Goal: Transaction & Acquisition: Purchase product/service

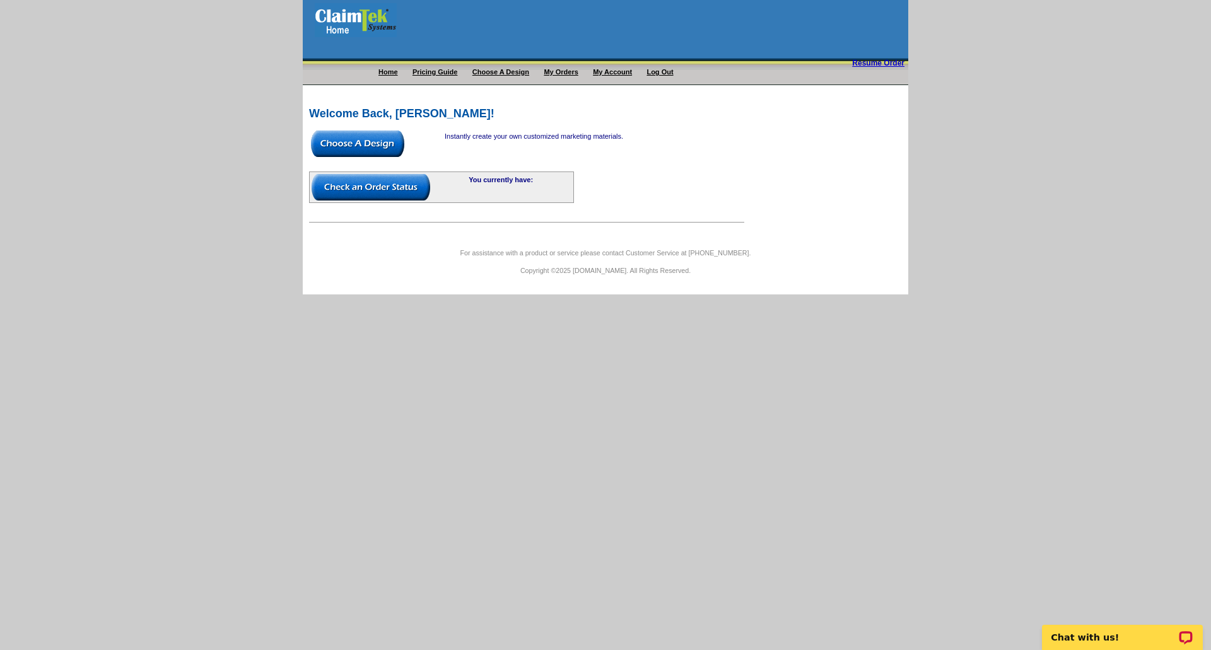
click at [369, 148] on img at bounding box center [357, 144] width 93 height 26
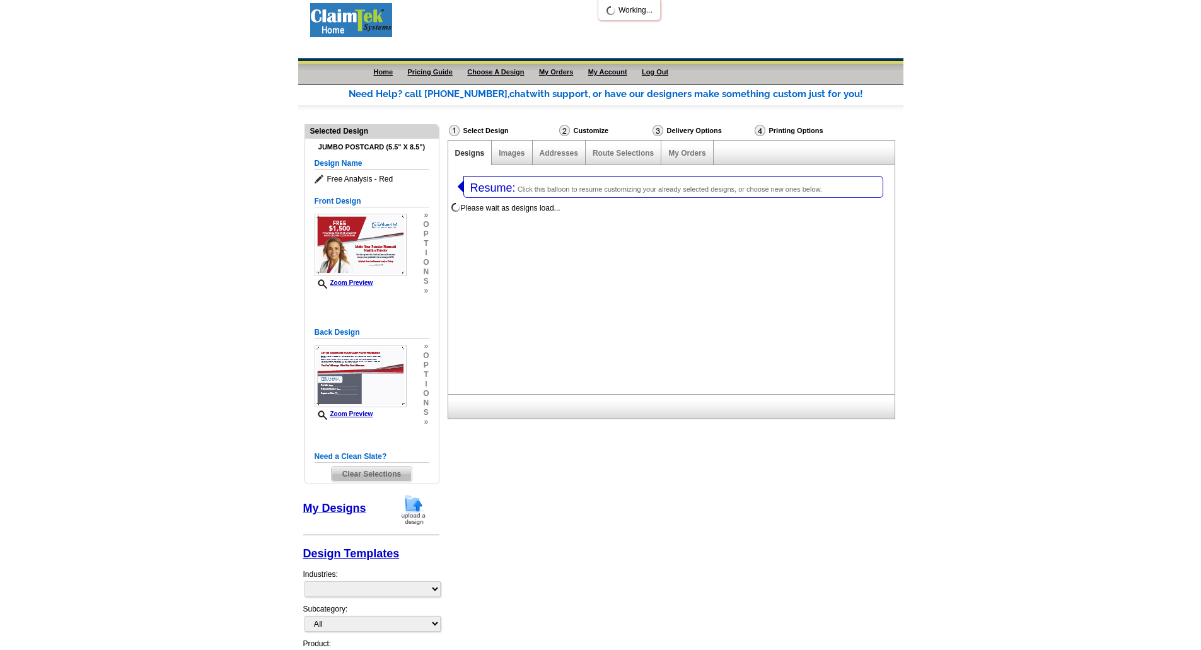
select select "1"
select select "2"
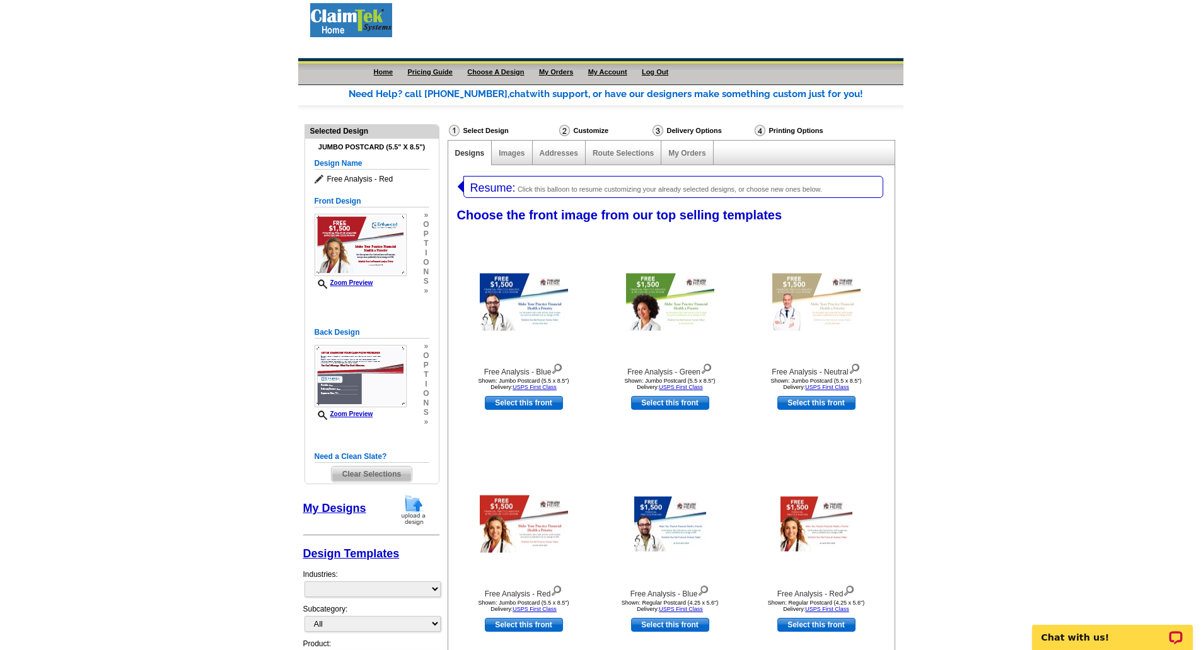
select select "1058"
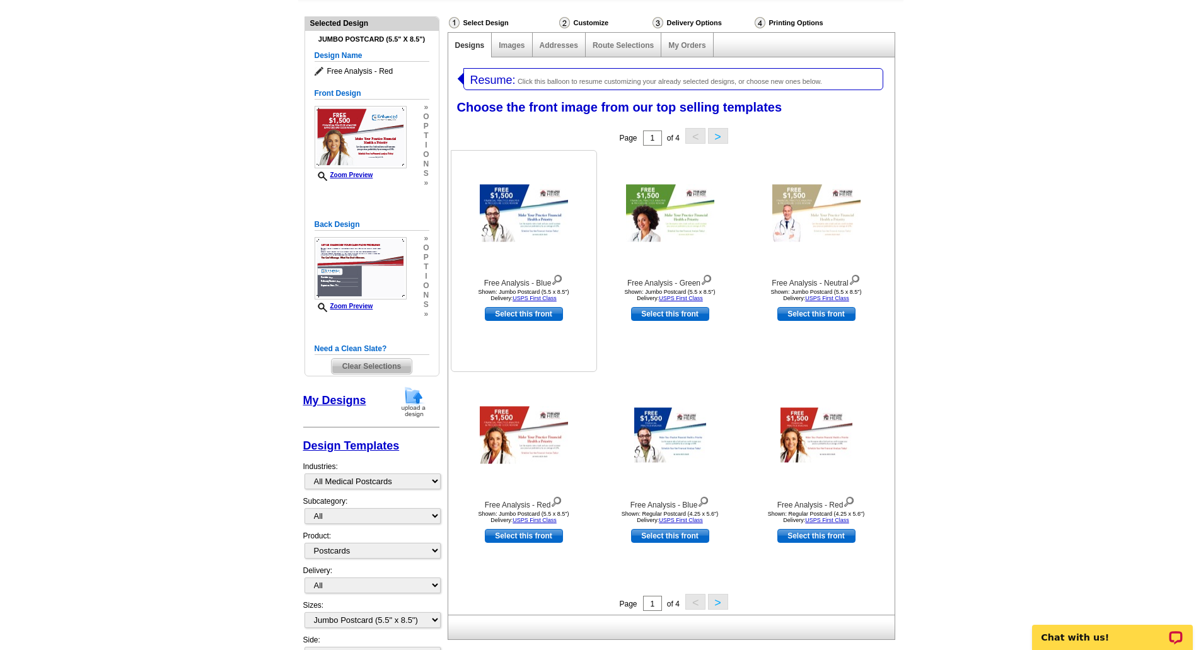
scroll to position [108, 0]
click at [794, 233] on img at bounding box center [816, 211] width 88 height 57
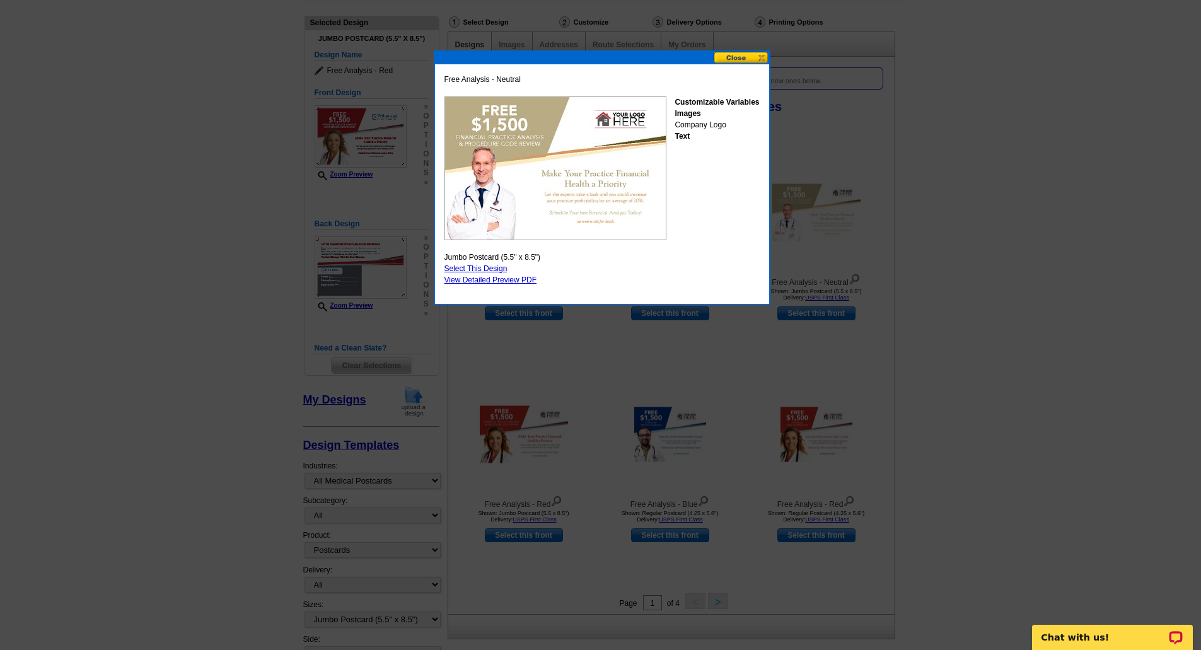
click at [738, 61] on button at bounding box center [741, 58] width 55 height 12
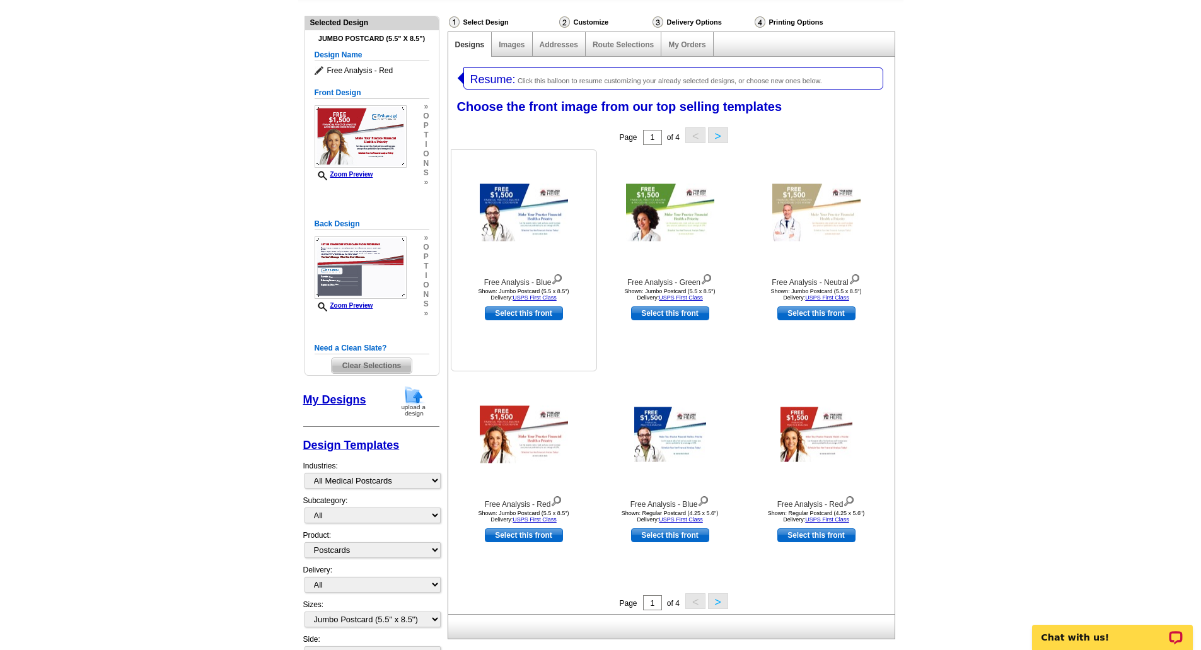
click at [523, 222] on img at bounding box center [524, 211] width 88 height 57
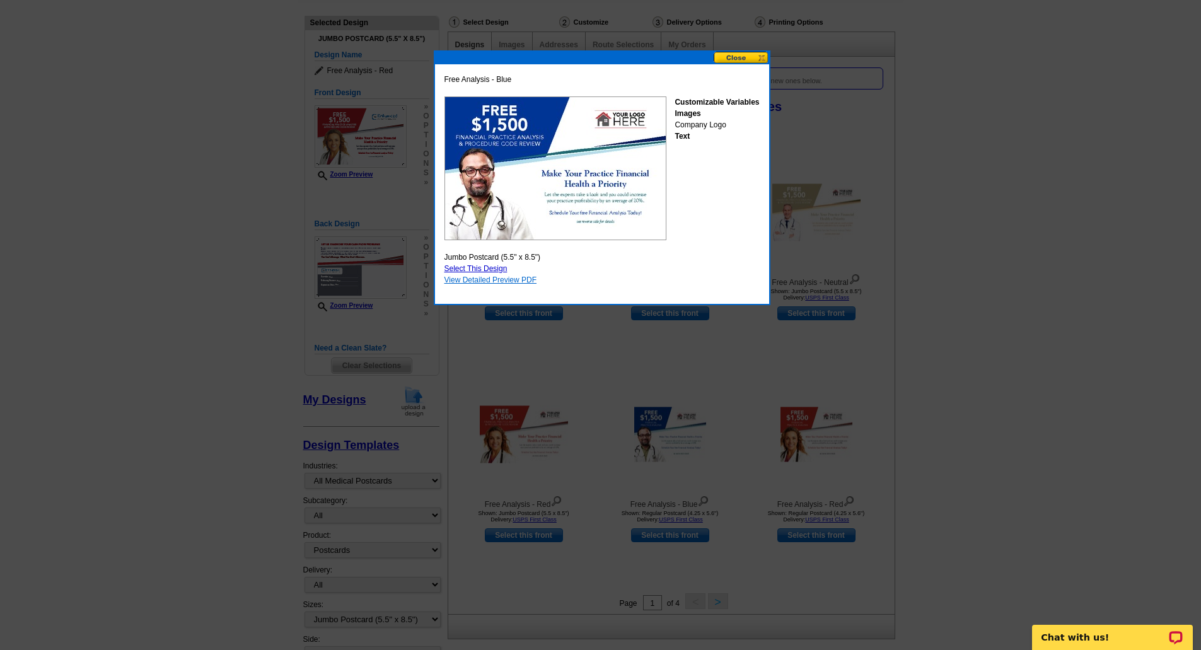
click at [489, 281] on link "View Detailed Preview PDF" at bounding box center [491, 280] width 93 height 9
click at [468, 268] on link "Select This Design" at bounding box center [476, 268] width 63 height 9
select select "back"
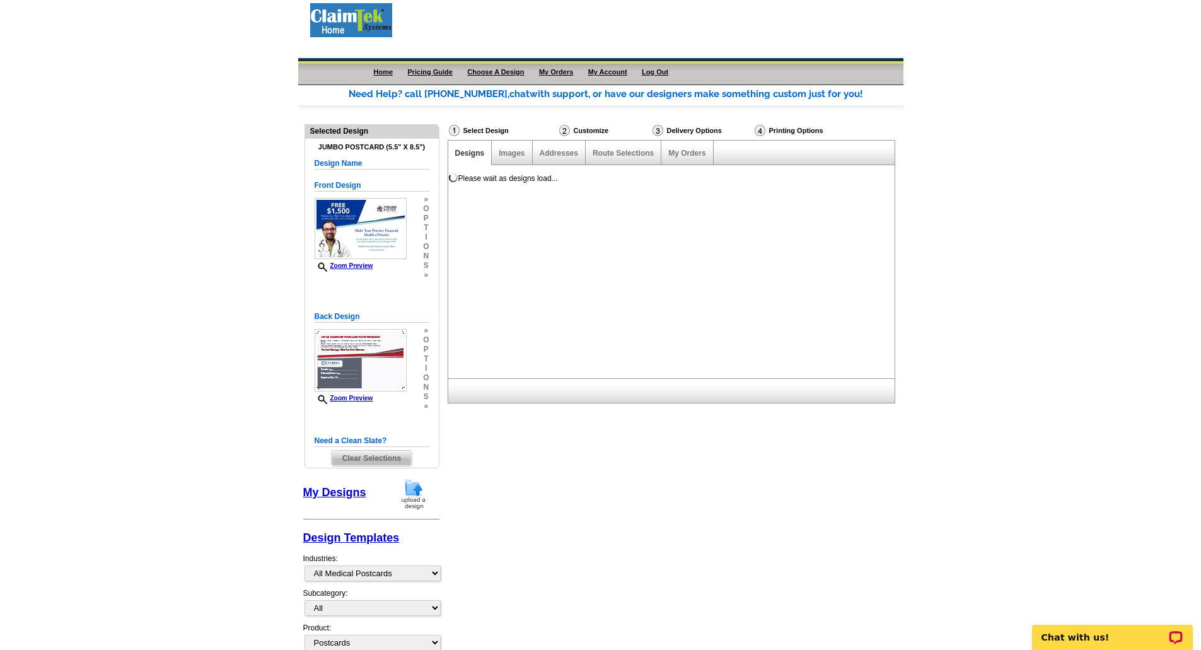
scroll to position [0, 0]
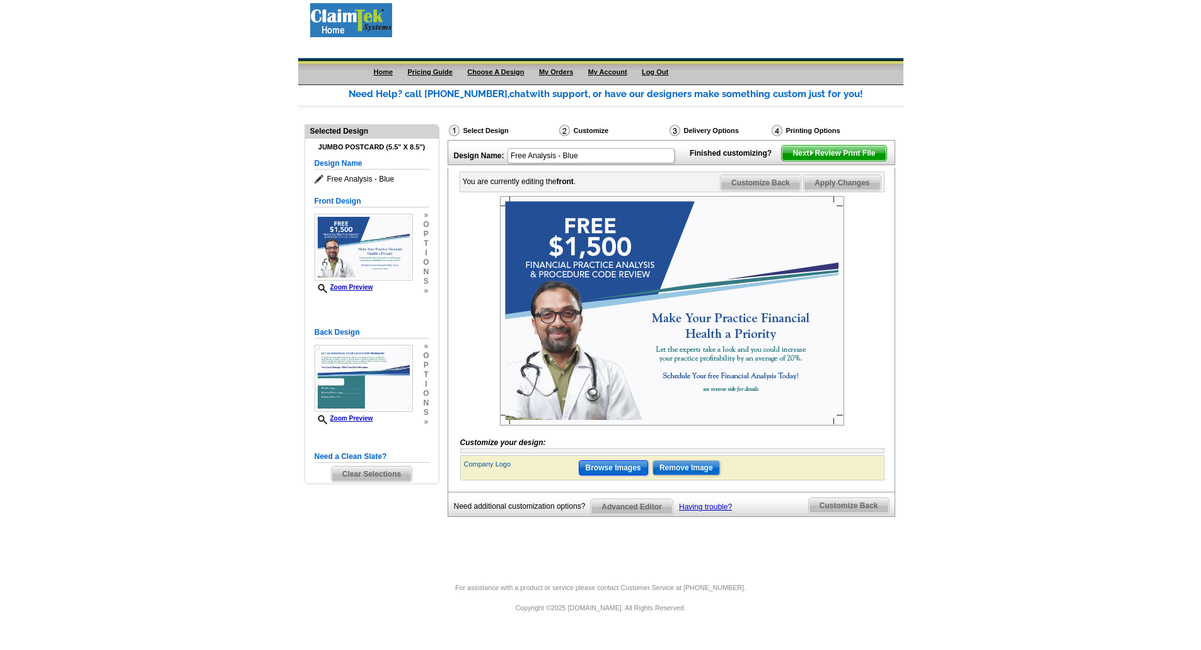
click at [632, 475] on input "Browse Images" at bounding box center [613, 467] width 69 height 15
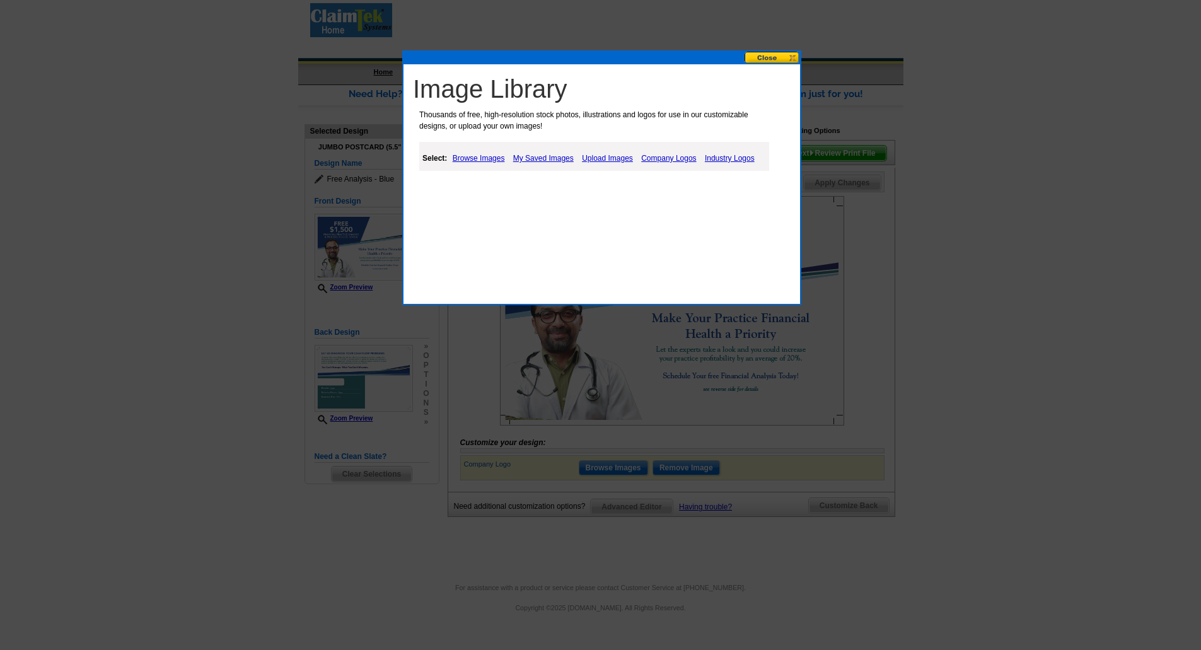
click at [482, 160] on link "Browse Images" at bounding box center [479, 158] width 59 height 15
click at [480, 156] on link "Browse Images" at bounding box center [480, 158] width 60 height 16
click at [540, 156] on link "My Saved Images" at bounding box center [544, 158] width 67 height 15
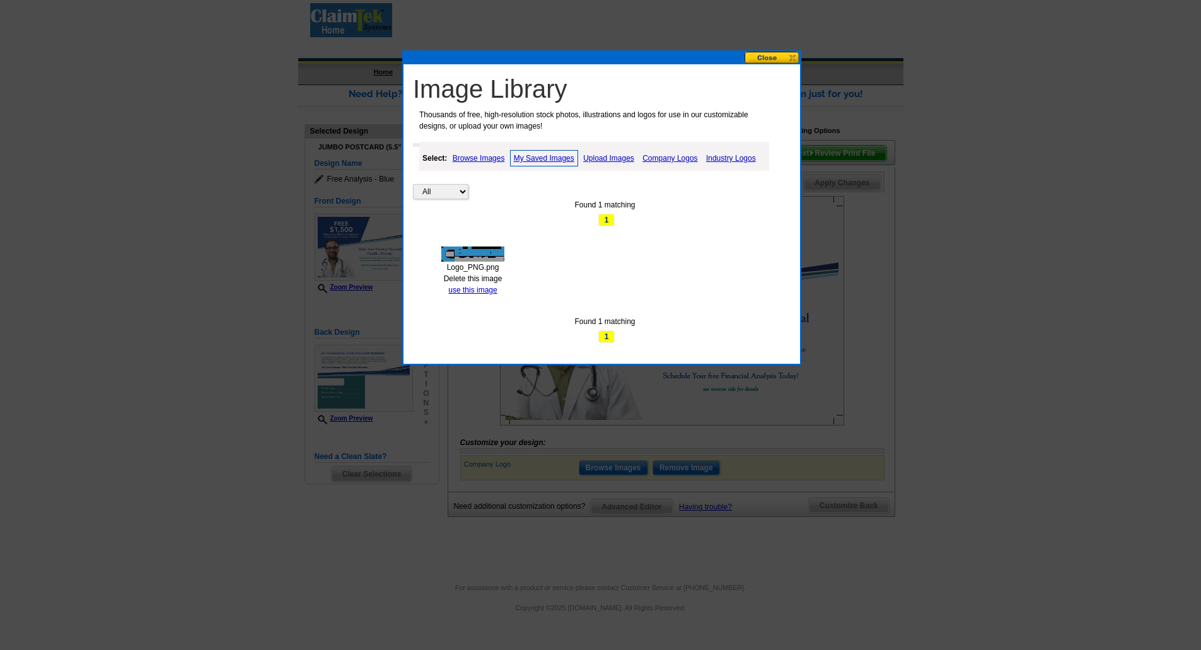
click at [472, 250] on img at bounding box center [472, 254] width 63 height 15
click at [469, 291] on link "use this image" at bounding box center [472, 290] width 49 height 9
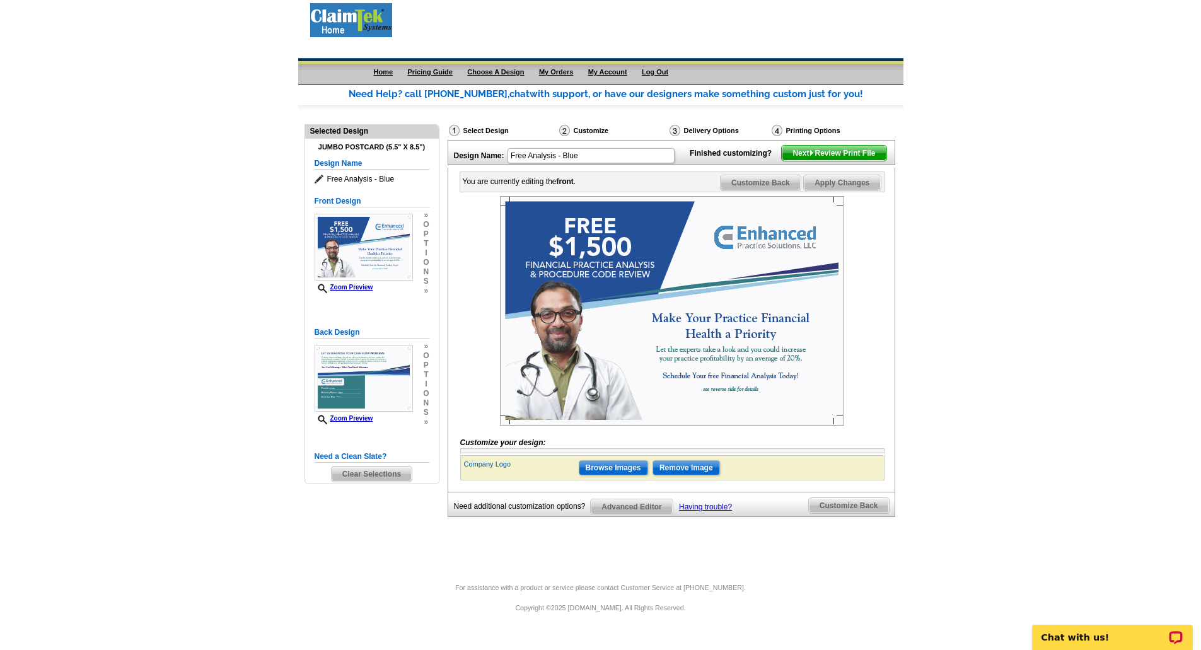
click at [775, 190] on span "Customize Back" at bounding box center [761, 182] width 80 height 15
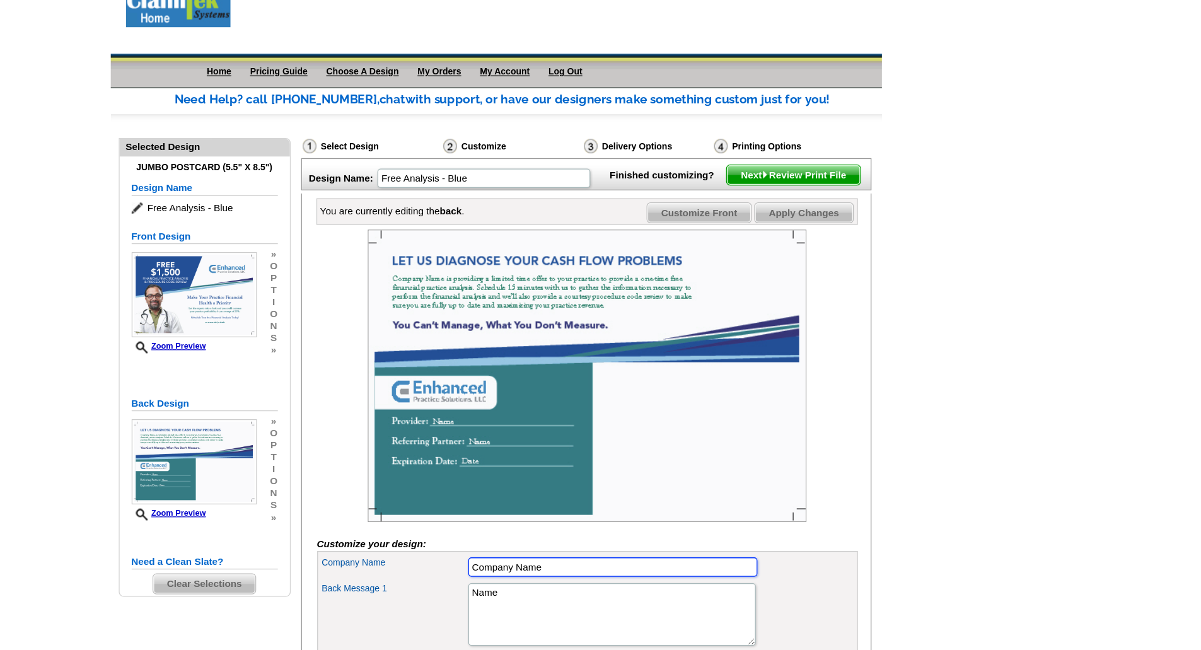
click at [651, 468] on input "Company Name" at bounding box center [692, 460] width 227 height 15
type input "C"
type input "Enhanced Practice Solutions"
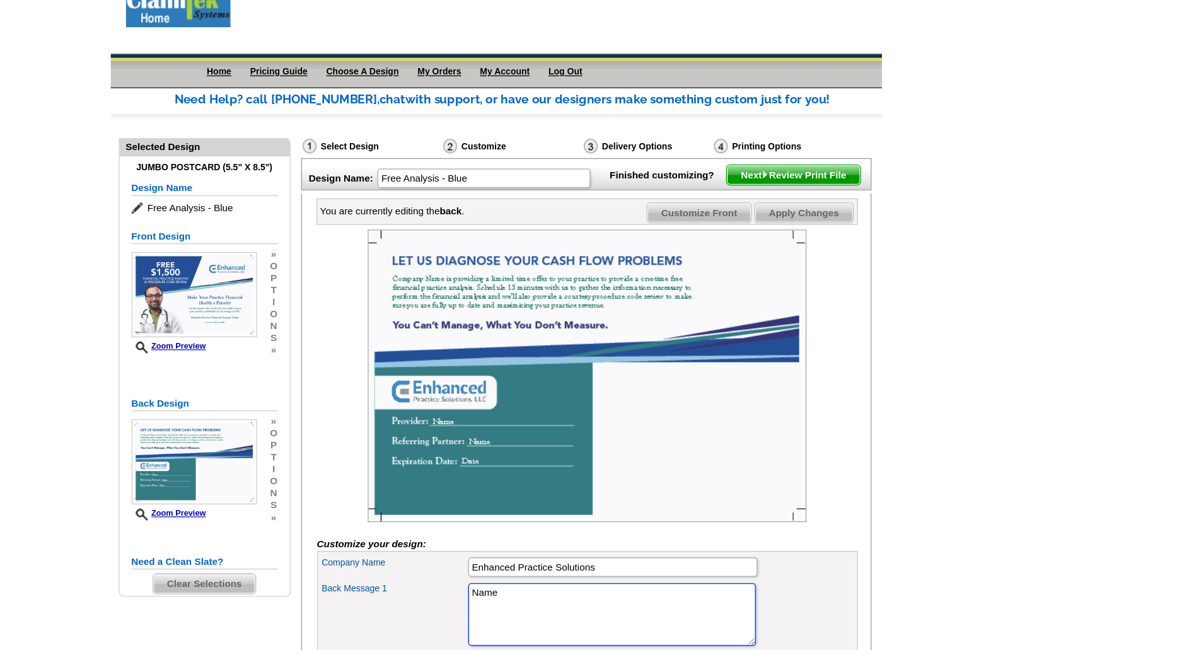
click at [748, 508] on textarea "Name" at bounding box center [692, 498] width 226 height 49
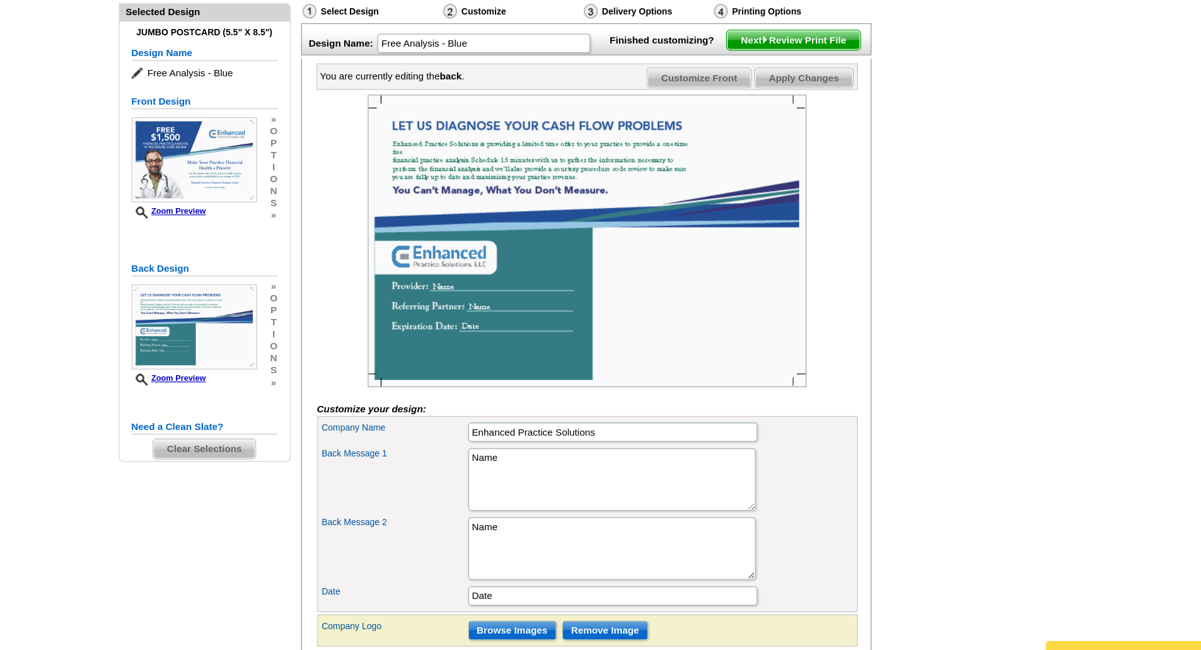
click at [812, 161] on span "Next Review Print File" at bounding box center [834, 153] width 104 height 15
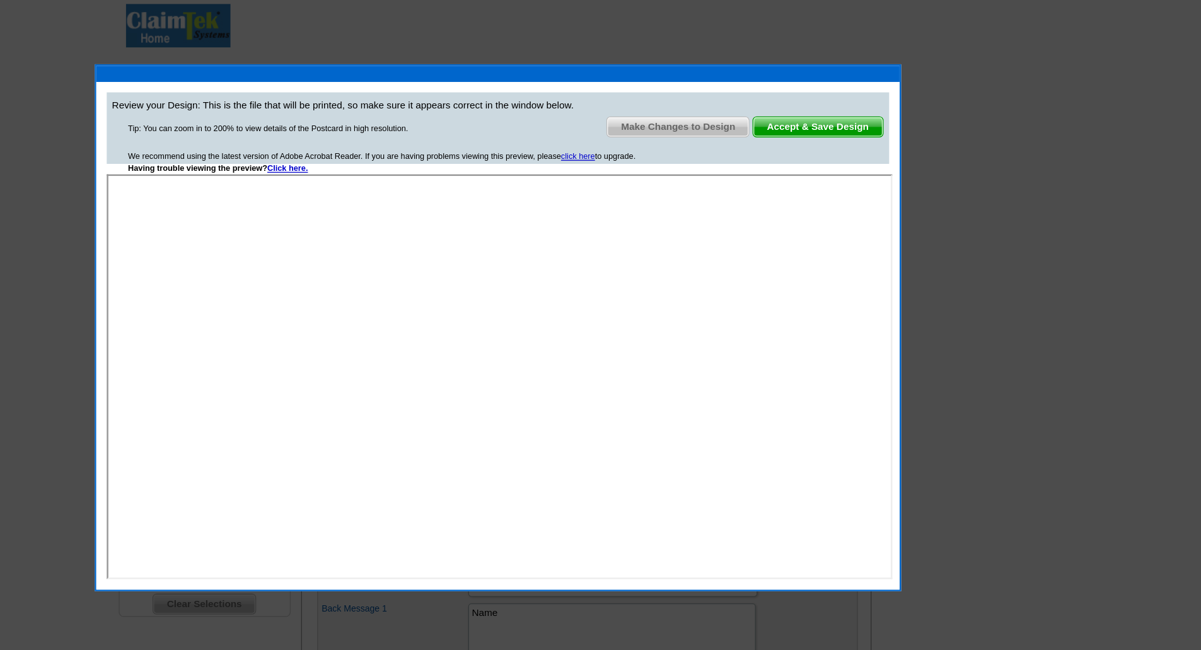
click at [745, 102] on span "Make Changes to Design" at bounding box center [743, 99] width 111 height 15
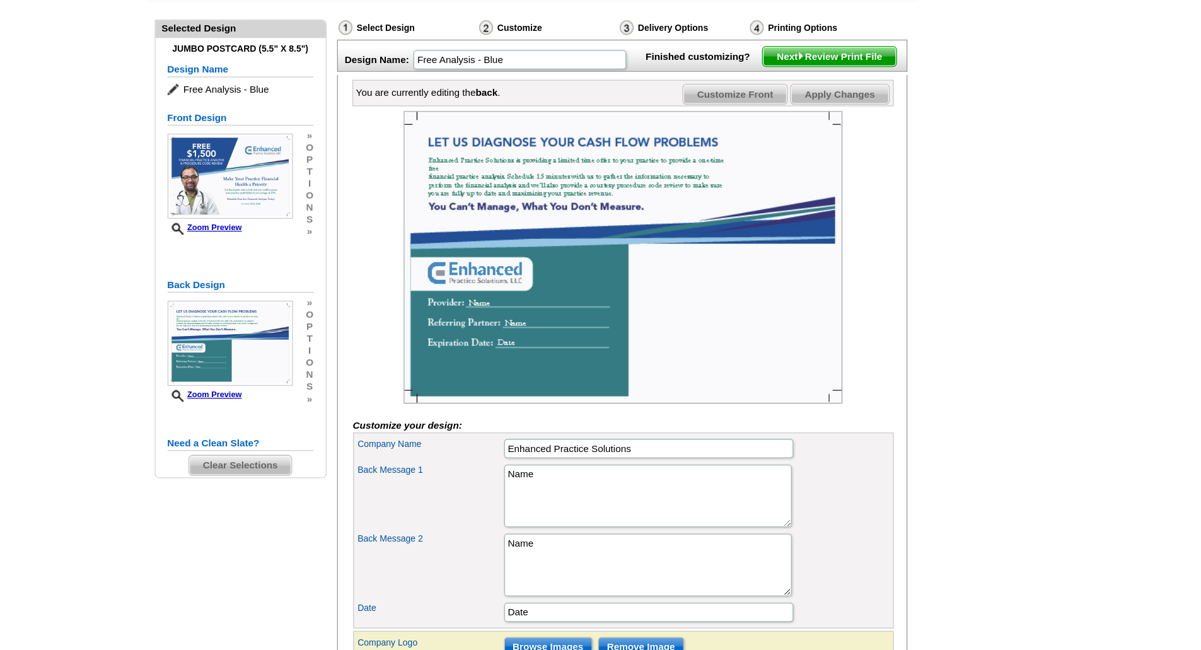
scroll to position [25, 0]
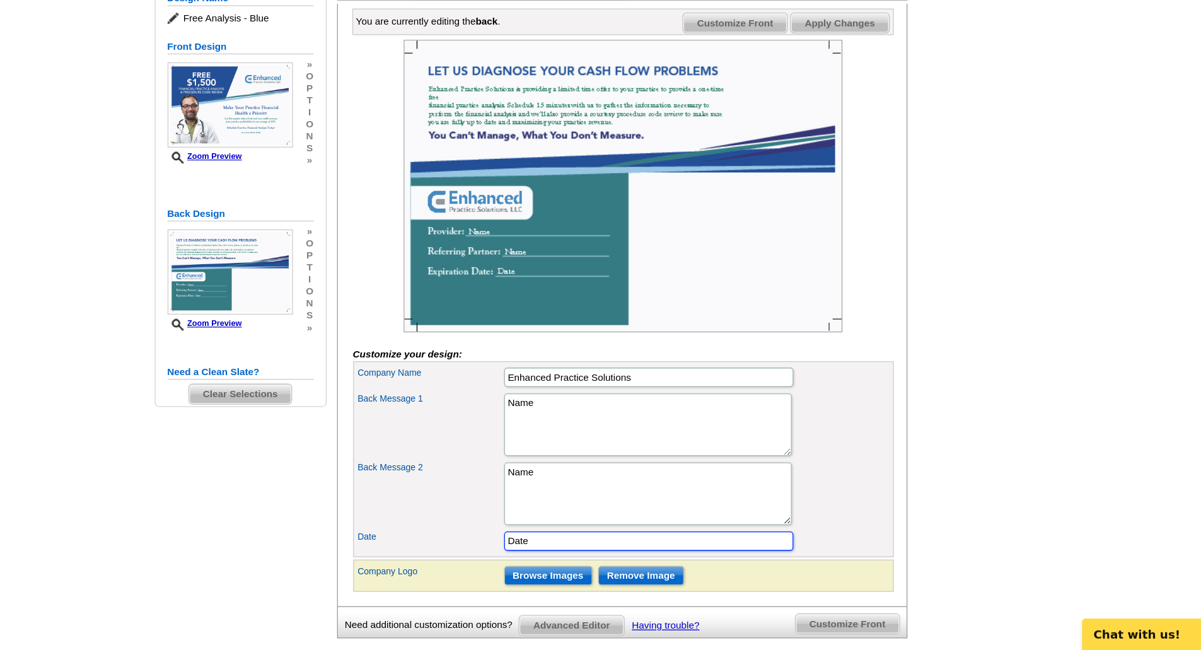
click at [625, 572] on input "Date" at bounding box center [692, 564] width 227 height 15
type input "D"
click at [642, 542] on textarea "Name" at bounding box center [692, 527] width 226 height 49
click at [620, 572] on input "October 7th, 2025" at bounding box center [692, 564] width 227 height 15
type input "[DATE]"
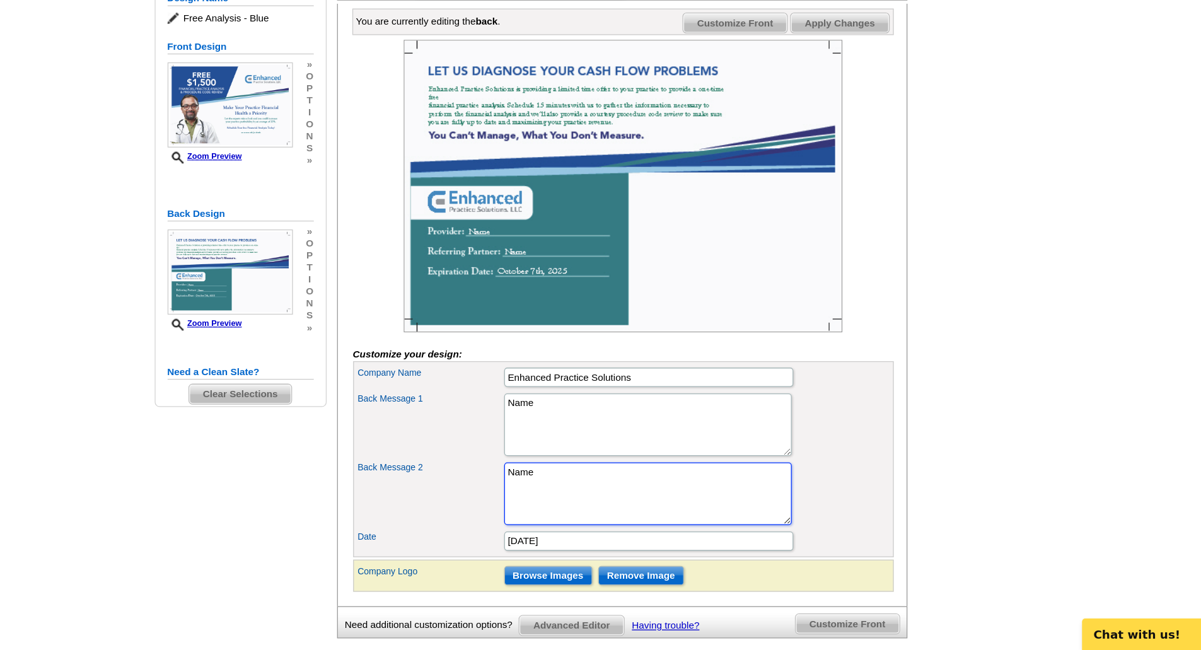
click at [629, 533] on textarea "Name" at bounding box center [692, 527] width 226 height 49
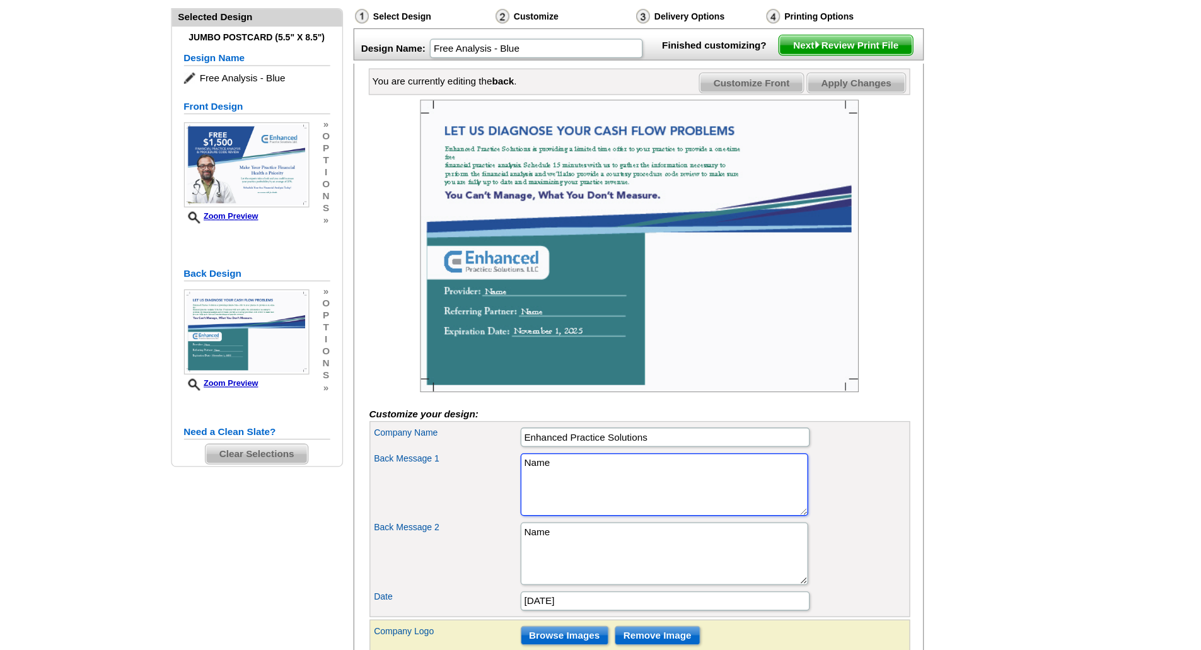
click at [616, 486] on textarea "Name" at bounding box center [692, 472] width 226 height 49
type textarea "N"
type textarea "Call today!"
click at [733, 552] on textarea "Name" at bounding box center [692, 527] width 226 height 49
drag, startPoint x: 654, startPoint y: 477, endPoint x: 563, endPoint y: 465, distance: 92.2
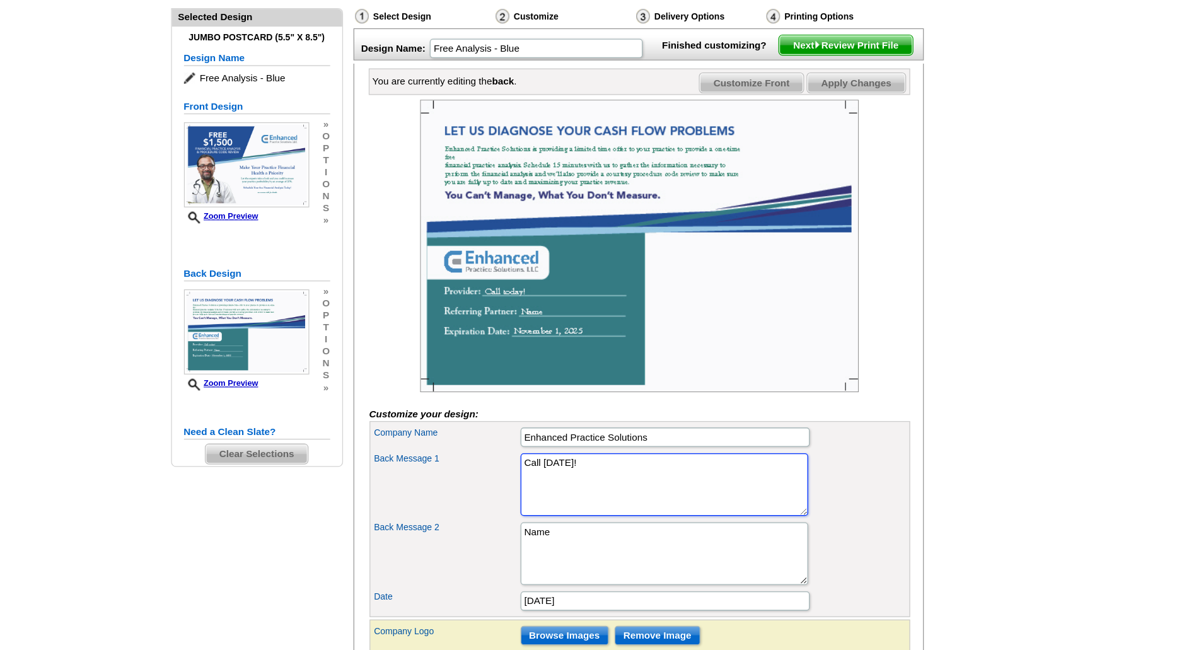
click at [563, 465] on div "Company Name Enhanced Practice Solutions Back Message 1 Name Back Message 2 Nam…" at bounding box center [672, 500] width 424 height 154
click at [841, 487] on div "Back Message 1 Name" at bounding box center [672, 473] width 419 height 54
drag, startPoint x: 615, startPoint y: 538, endPoint x: 557, endPoint y: 530, distance: 58.7
click at [557, 530] on div "Back Message 2 Name" at bounding box center [672, 527] width 419 height 54
click at [740, 497] on textarea "Name" at bounding box center [692, 472] width 226 height 49
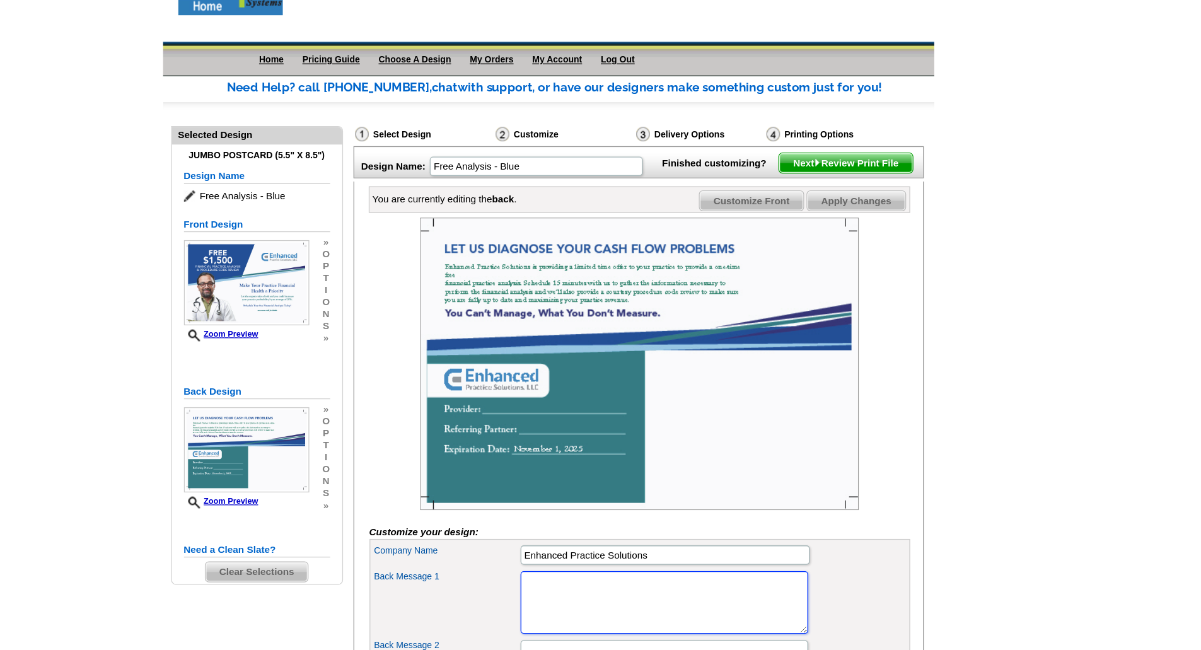
scroll to position [0, 0]
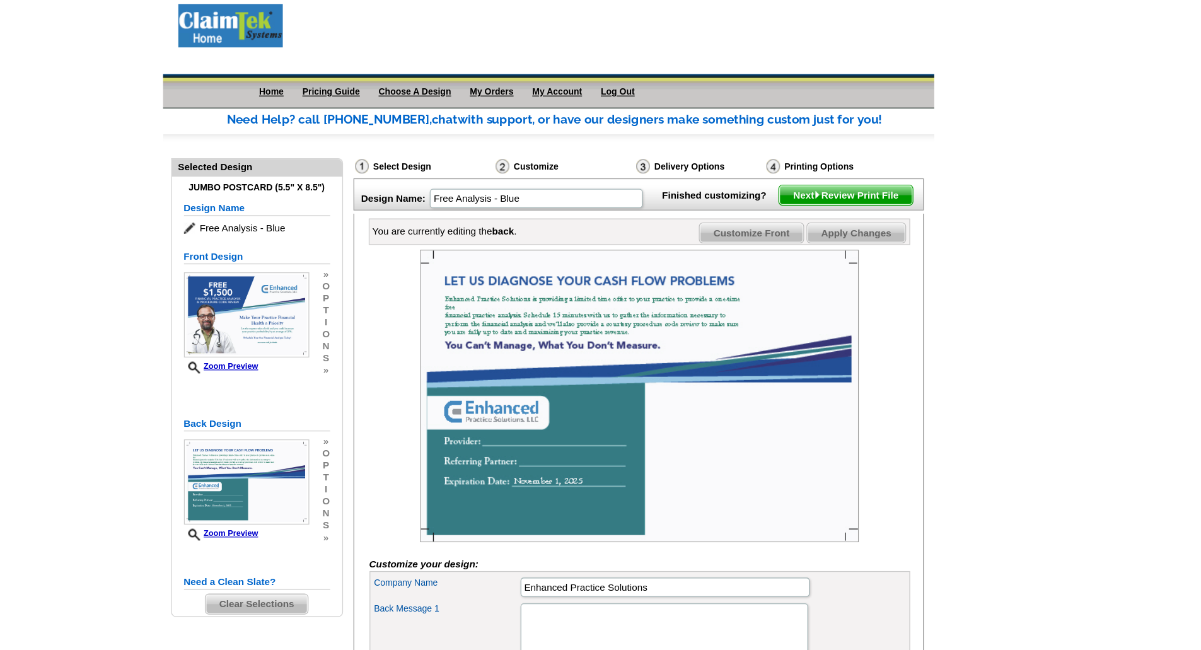
click at [468, 131] on div "Select Design" at bounding box center [503, 132] width 110 height 16
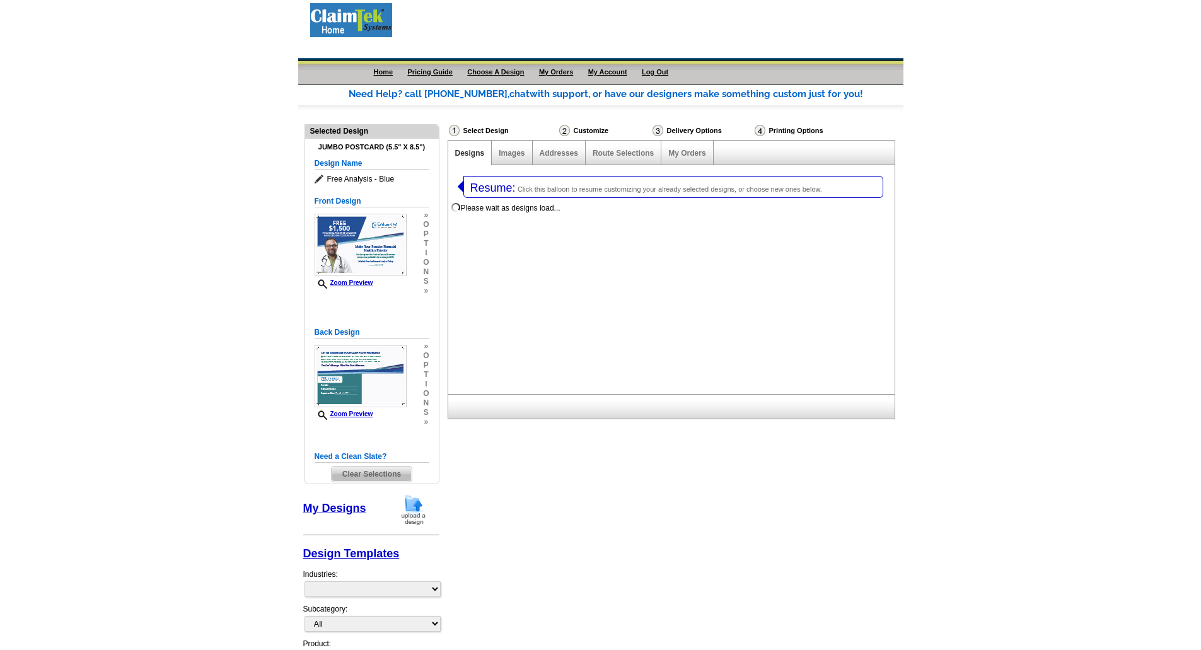
select select "1"
select select "2"
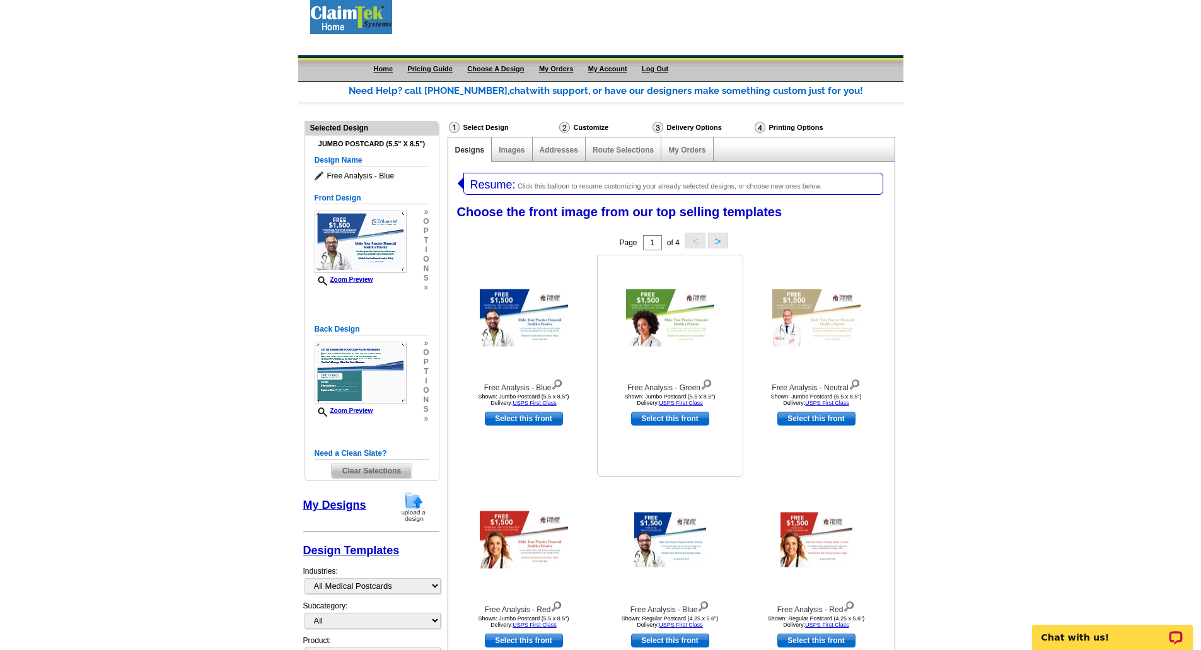
scroll to position [4, 0]
click at [808, 317] on img at bounding box center [816, 316] width 88 height 57
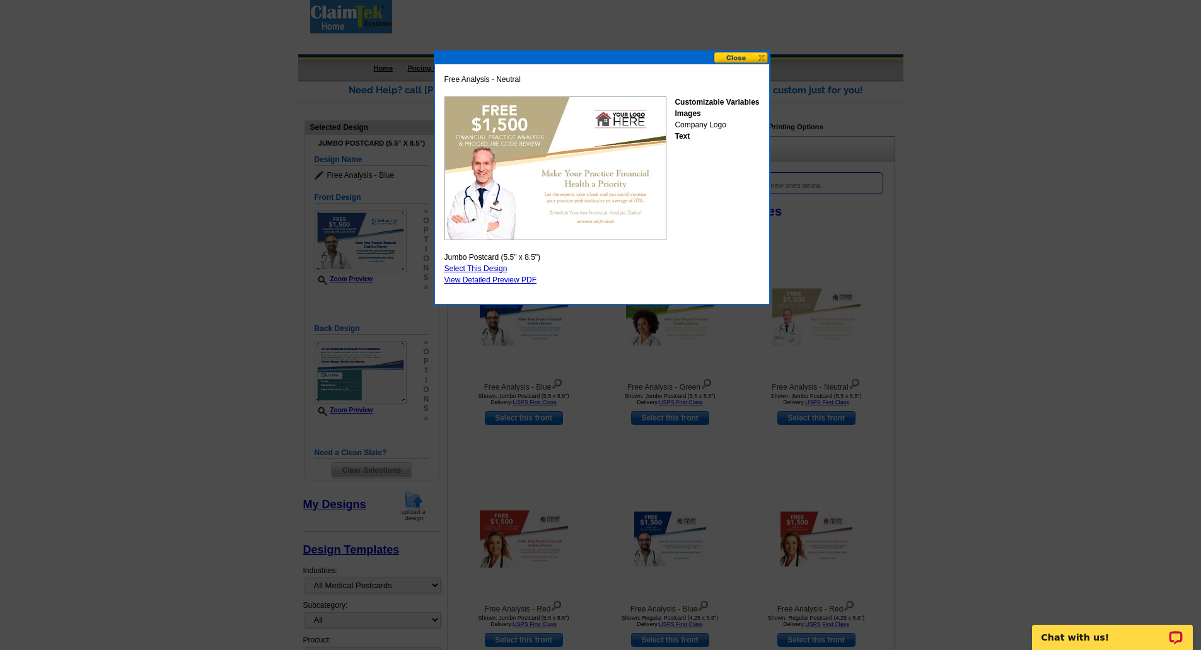
click at [741, 54] on button at bounding box center [741, 58] width 55 height 12
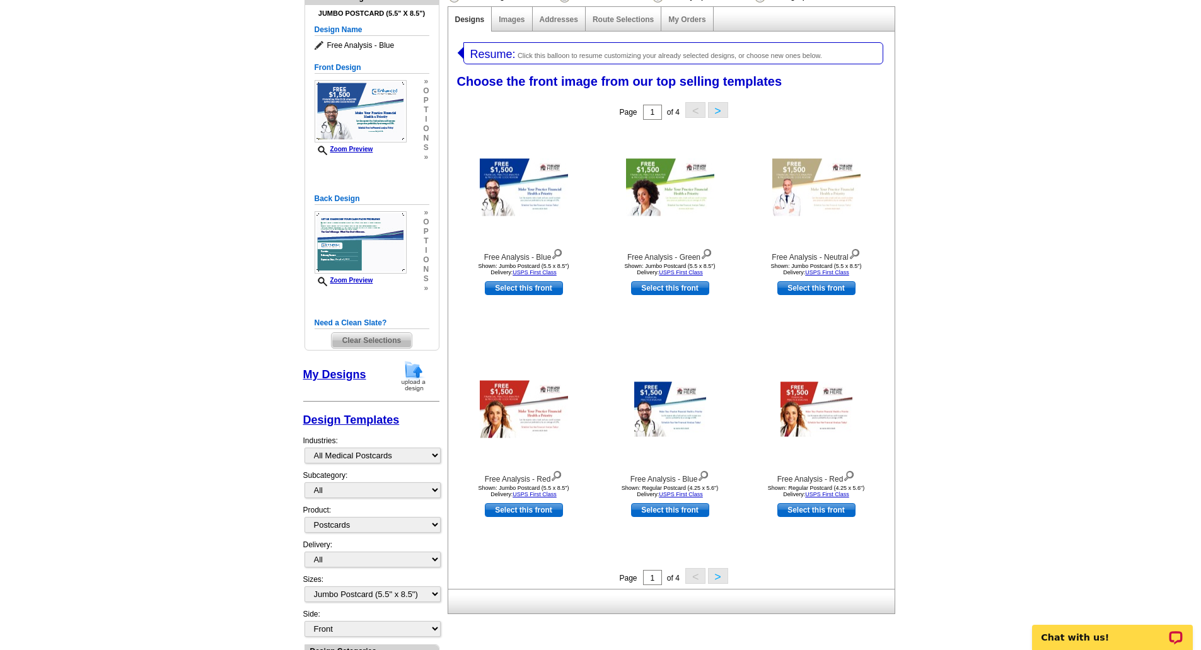
scroll to position [134, 0]
click at [342, 453] on select "Custom Templates All Medical Postcards Collection Services Digital Scanning Ser…" at bounding box center [373, 455] width 136 height 16
select select "1071"
click at [305, 447] on select "Custom Templates All Medical Postcards Collection Services Digital Scanning Ser…" at bounding box center [373, 455] width 136 height 16
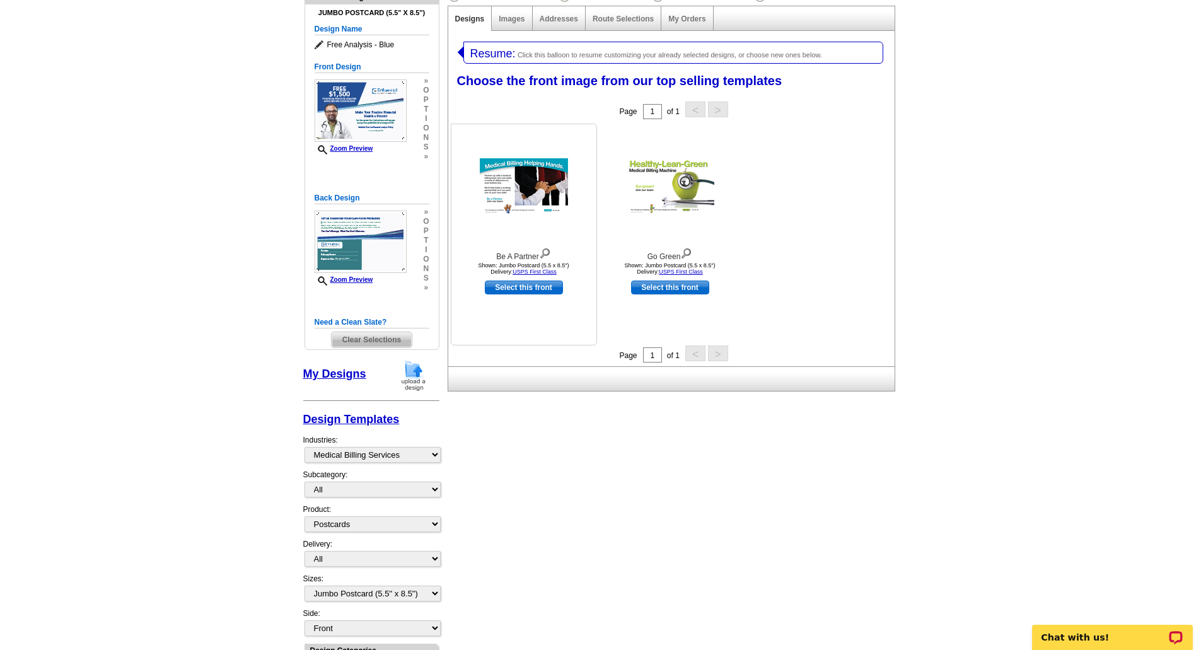
click at [550, 252] on img at bounding box center [545, 252] width 12 height 14
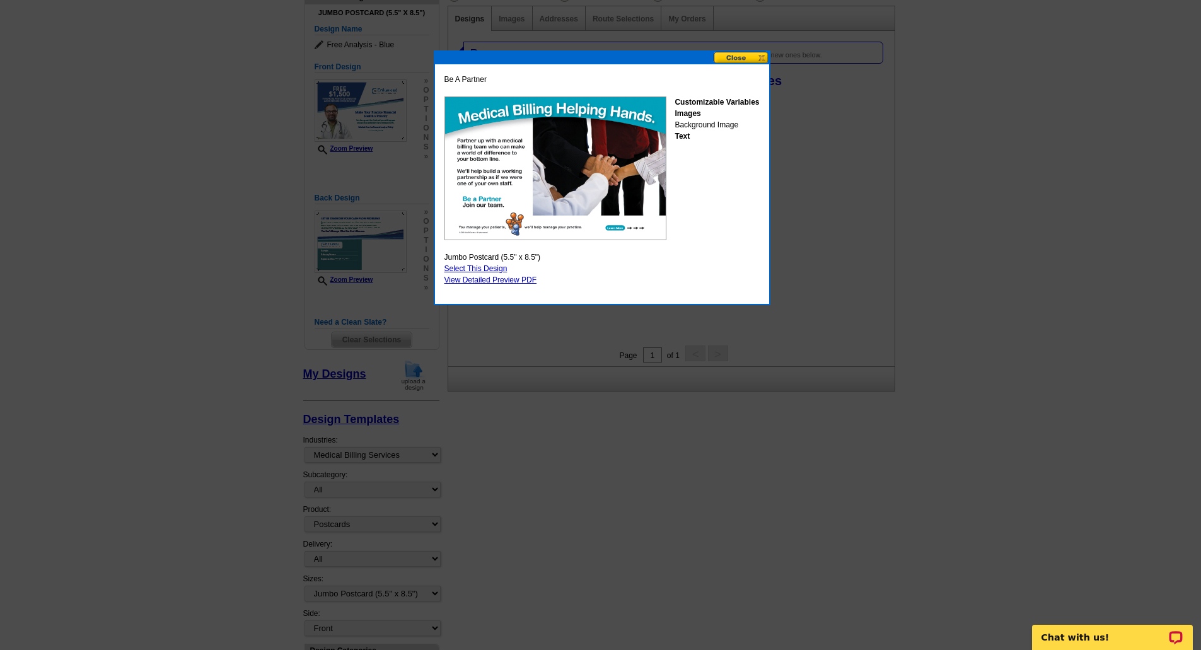
click at [490, 269] on link "Select This Design" at bounding box center [476, 268] width 63 height 9
select select "back"
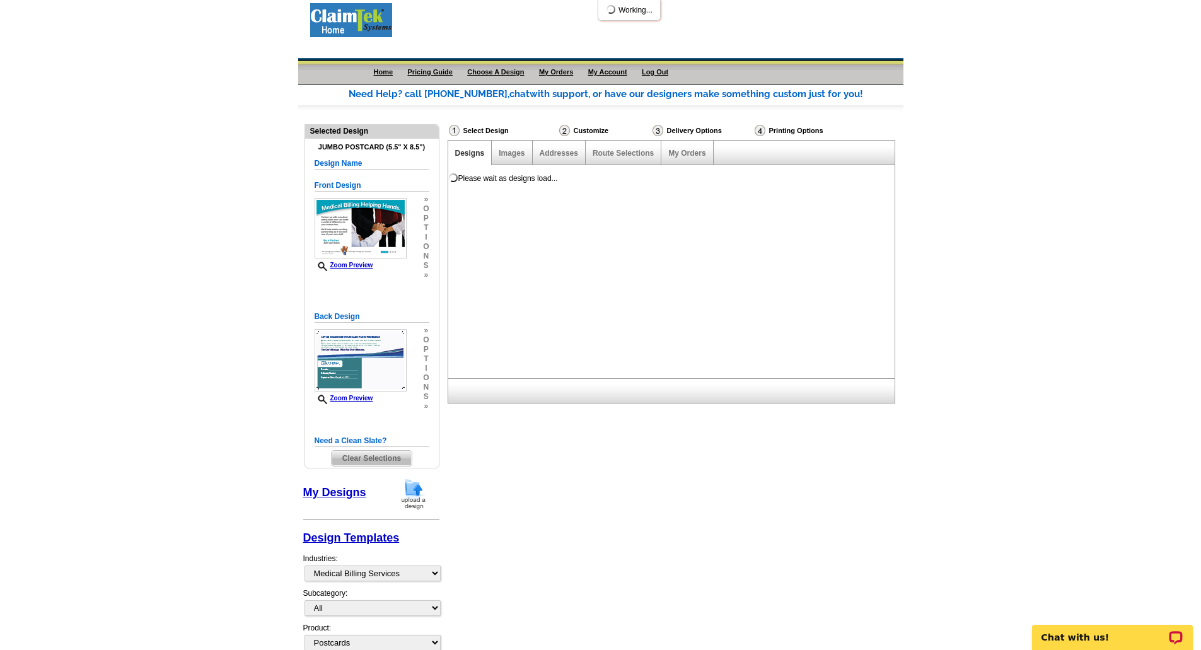
scroll to position [0, 0]
click at [354, 363] on img at bounding box center [361, 360] width 92 height 62
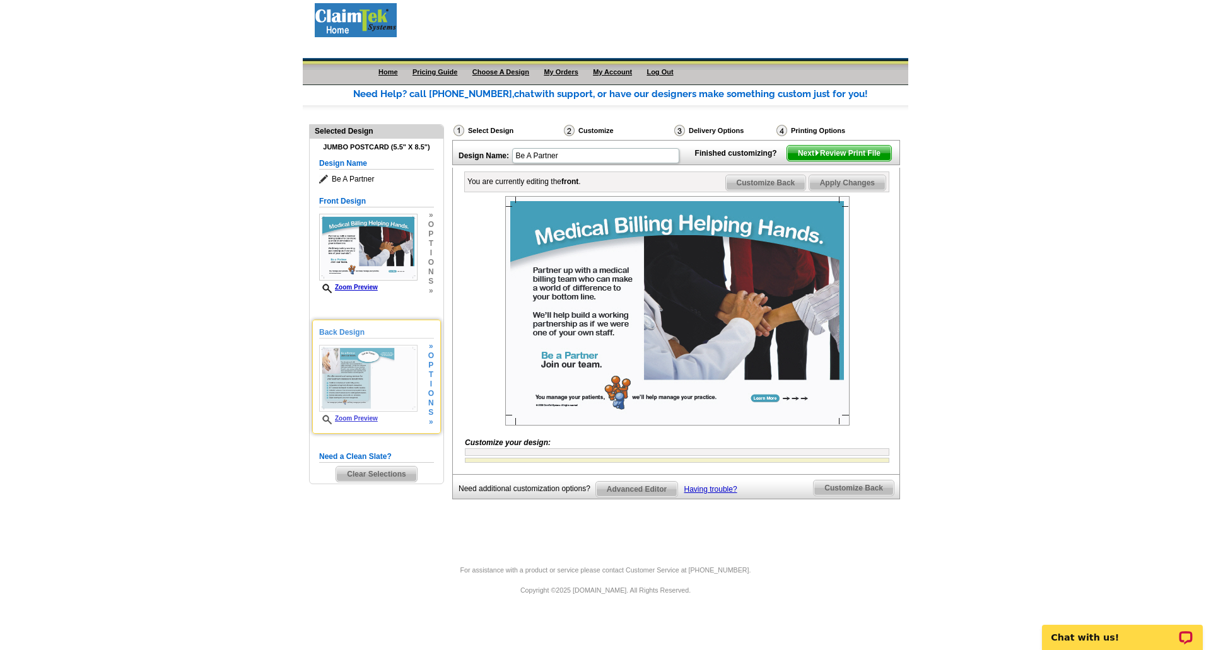
click at [349, 373] on img at bounding box center [368, 378] width 98 height 67
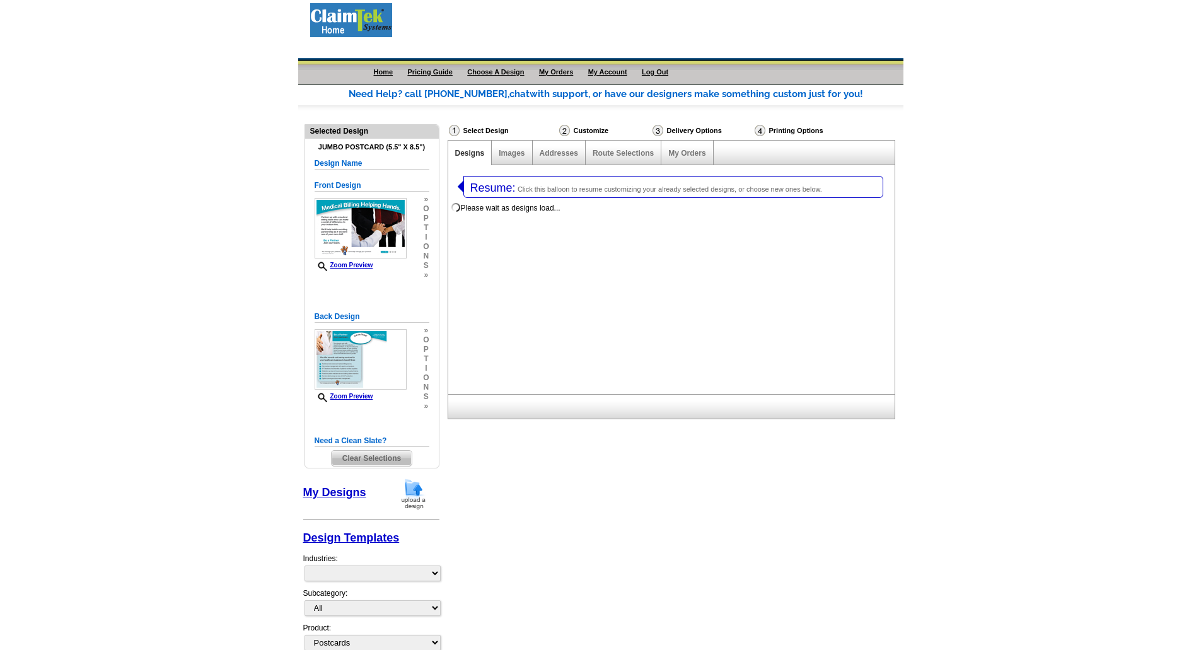
select select "1"
select select "2"
select select "back"
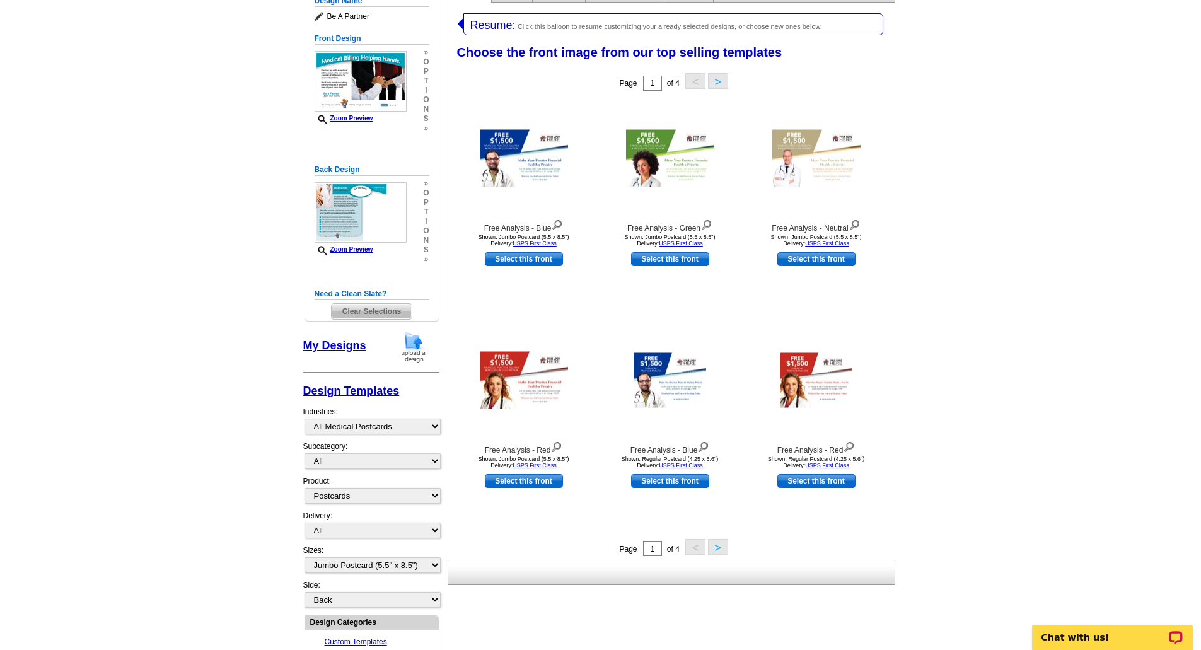
scroll to position [163, 0]
click at [363, 427] on select "Custom Templates All Medical Postcards Collection Services Digital Scanning Ser…" at bounding box center [373, 426] width 136 height 16
click at [305, 418] on select "Custom Templates All Medical Postcards Collection Services Digital Scanning Ser…" at bounding box center [373, 426] width 136 height 16
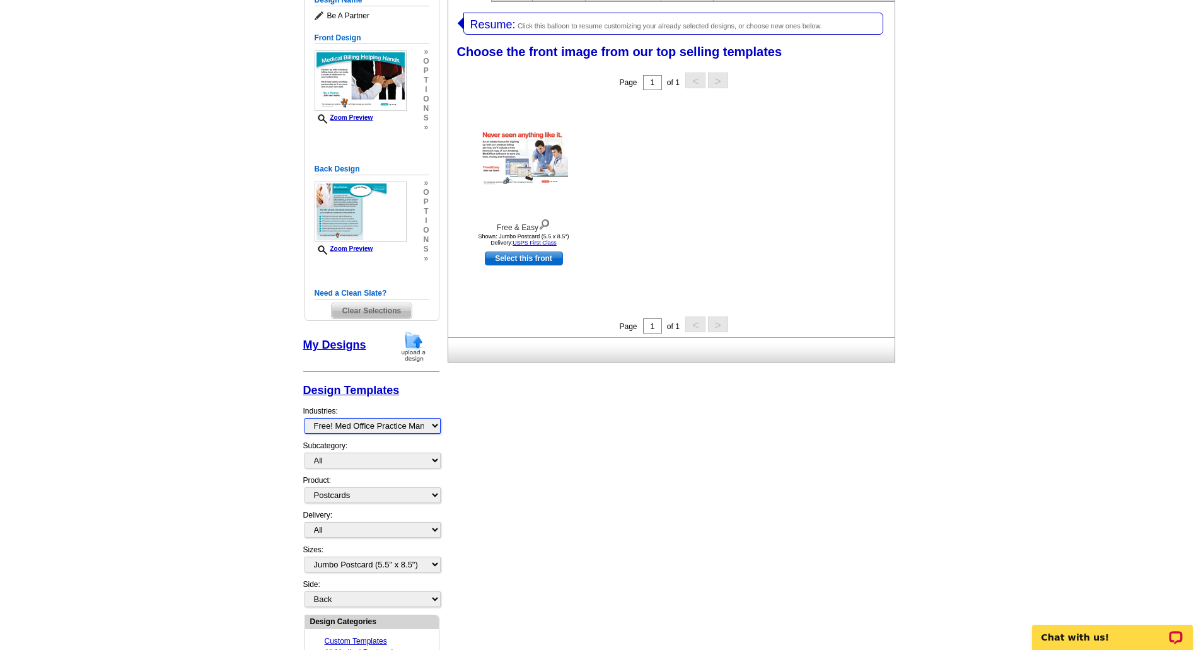
click at [392, 431] on select "Custom Templates All Medical Postcards Collection Services Digital Scanning Ser…" at bounding box center [373, 426] width 136 height 16
click at [305, 418] on select "Custom Templates All Medical Postcards Collection Services Digital Scanning Ser…" at bounding box center [373, 426] width 136 height 16
click at [376, 426] on select "Custom Templates All Medical Postcards Collection Services Digital Scanning Ser…" at bounding box center [373, 426] width 136 height 16
select select "1071"
click at [305, 418] on select "Custom Templates All Medical Postcards Collection Services Digital Scanning Ser…" at bounding box center [373, 426] width 136 height 16
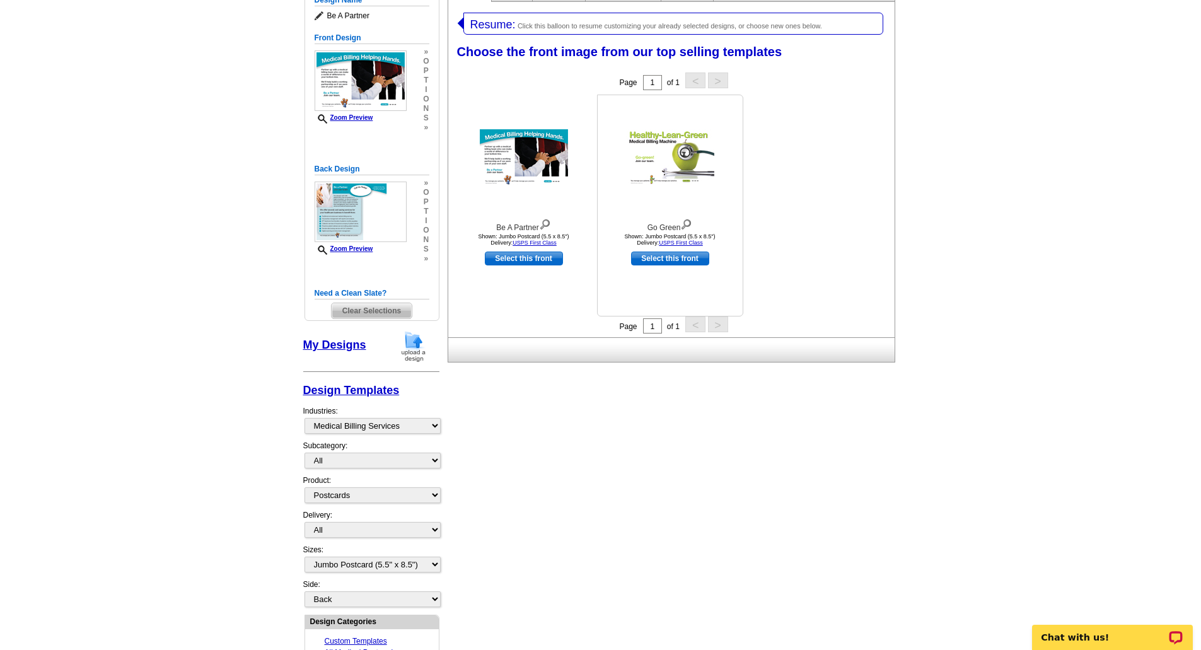
click at [689, 148] on img at bounding box center [670, 157] width 88 height 57
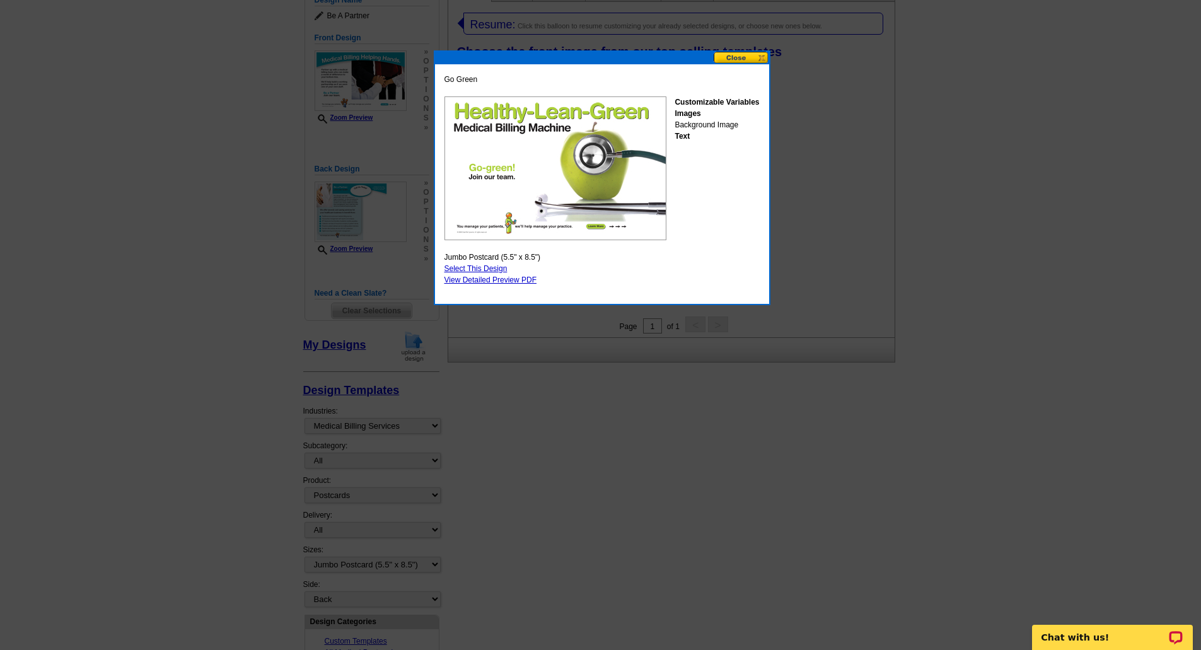
click at [487, 268] on link "Select This Design" at bounding box center [476, 268] width 63 height 9
select select "back"
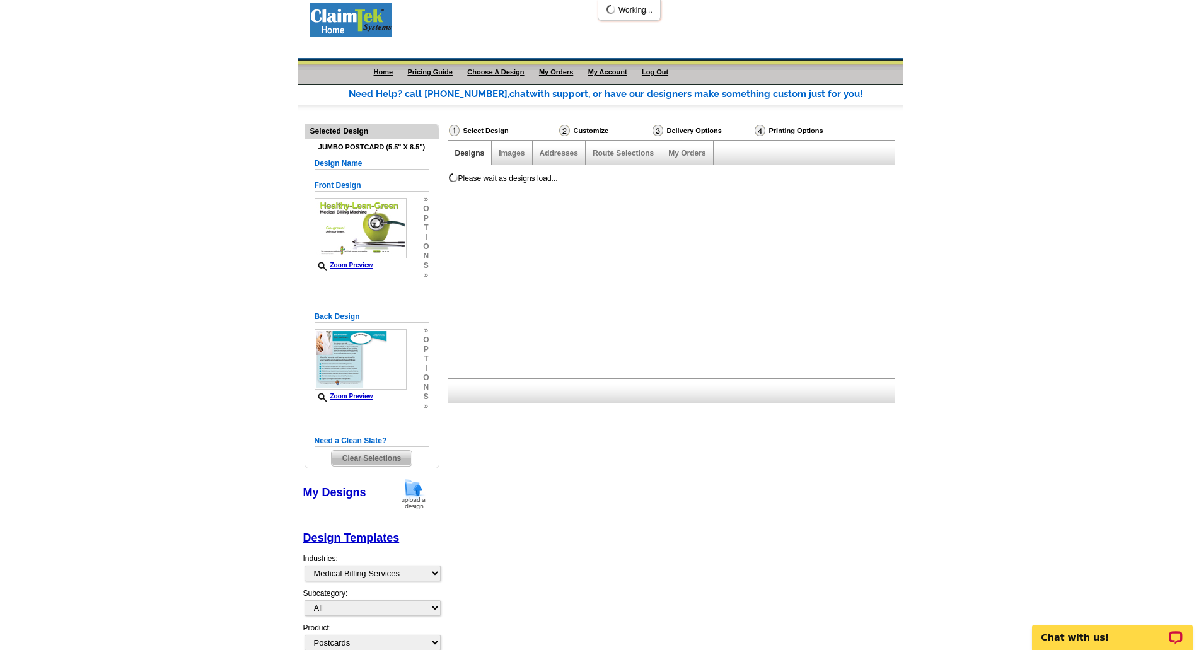
scroll to position [0, 0]
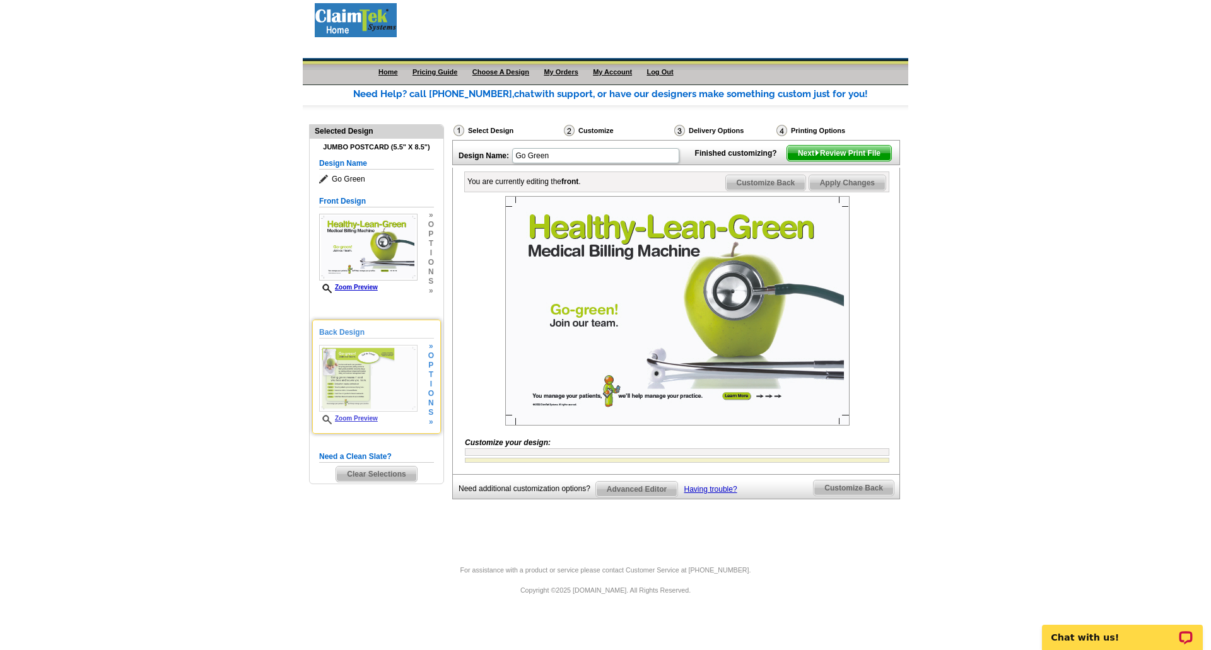
click at [335, 376] on img at bounding box center [368, 378] width 98 height 67
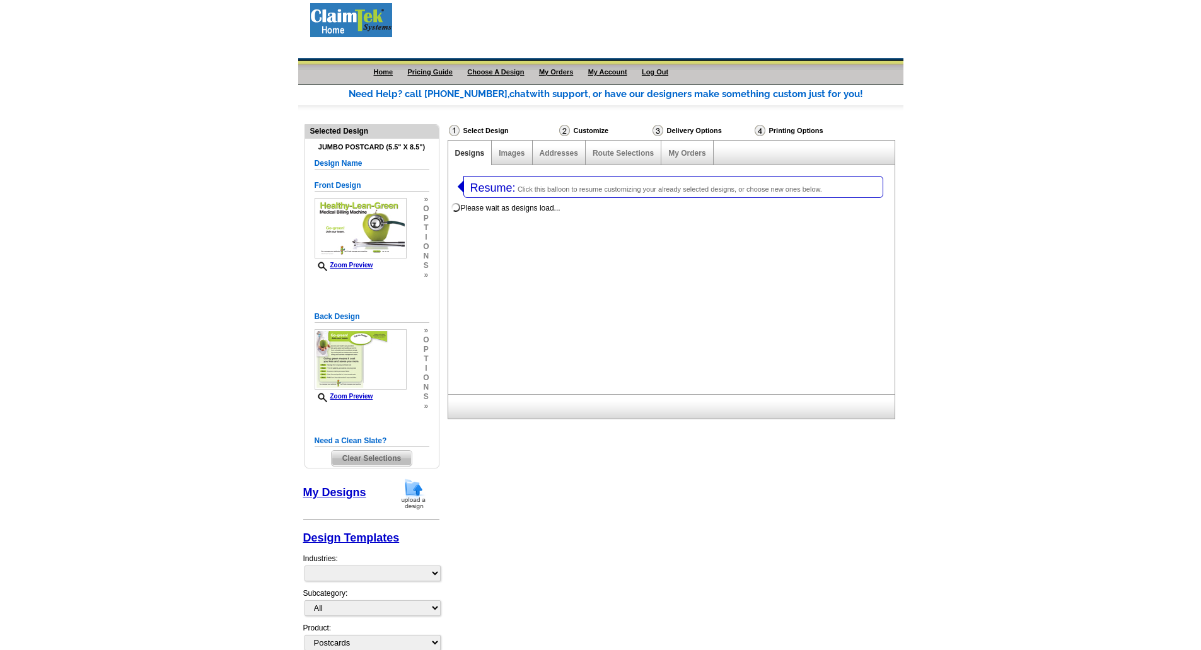
select select "1"
select select "2"
select select "back"
select select "1058"
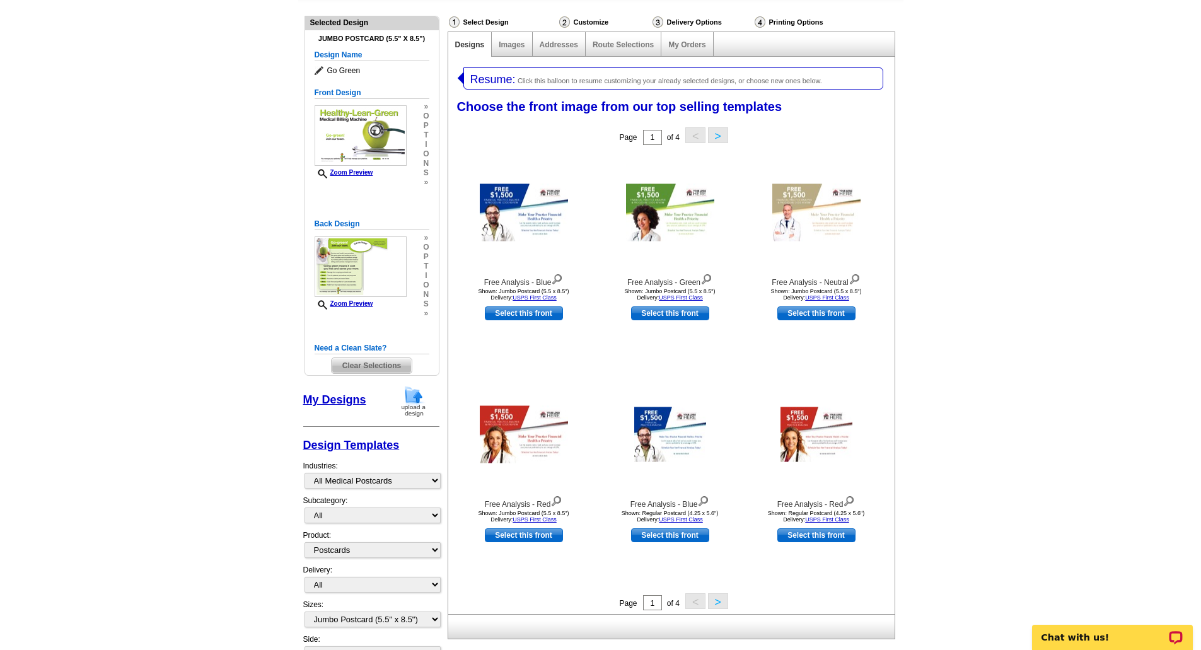
scroll to position [115, 0]
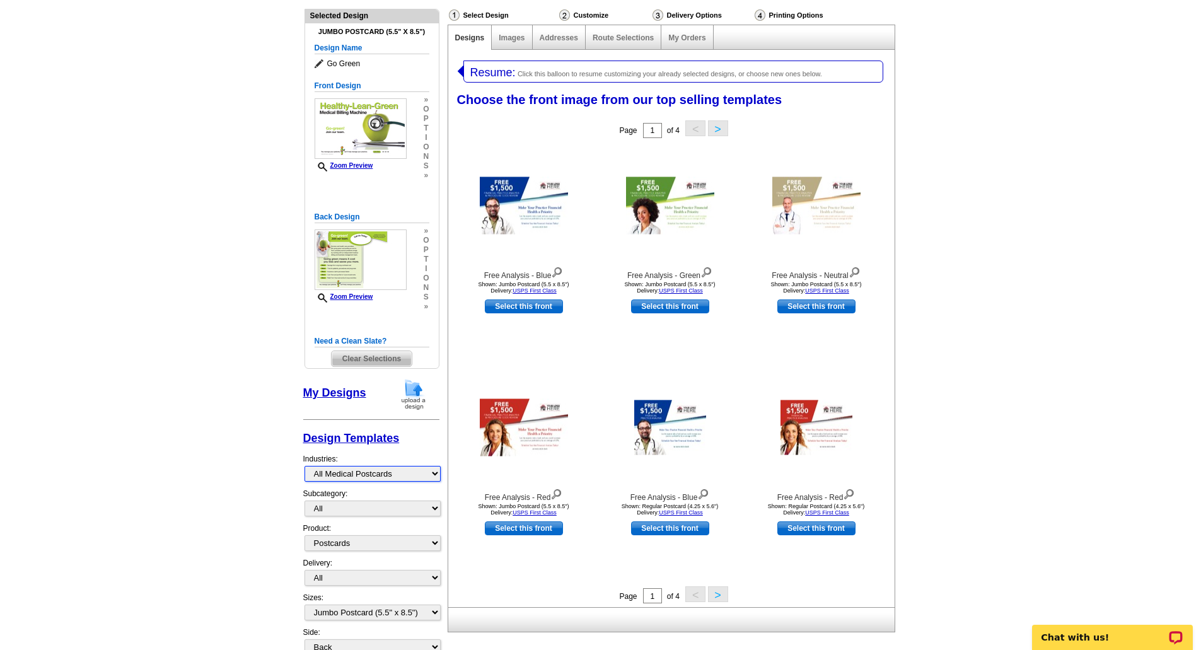
click at [337, 477] on select "Custom Templates All Medical Postcards Collection Services Digital Scanning Ser…" at bounding box center [373, 474] width 136 height 16
click at [552, 191] on img at bounding box center [524, 205] width 88 height 57
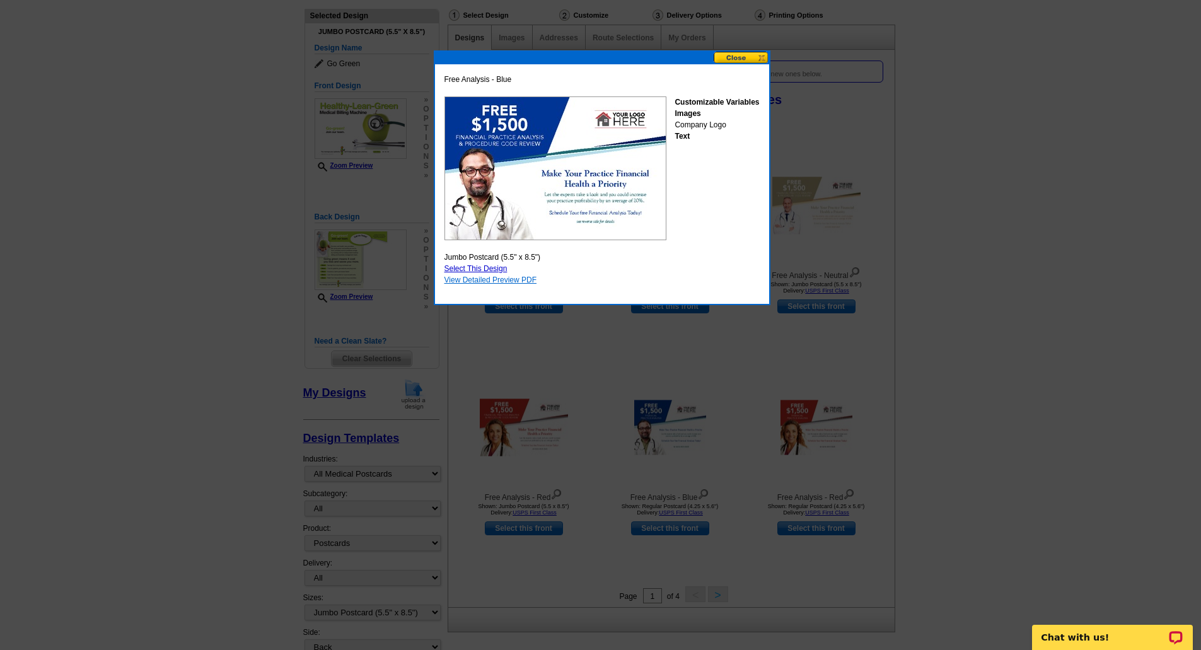
click at [515, 282] on link "View Detailed Preview PDF" at bounding box center [491, 280] width 93 height 9
click at [484, 269] on link "Select This Design" at bounding box center [476, 268] width 63 height 9
select select "back"
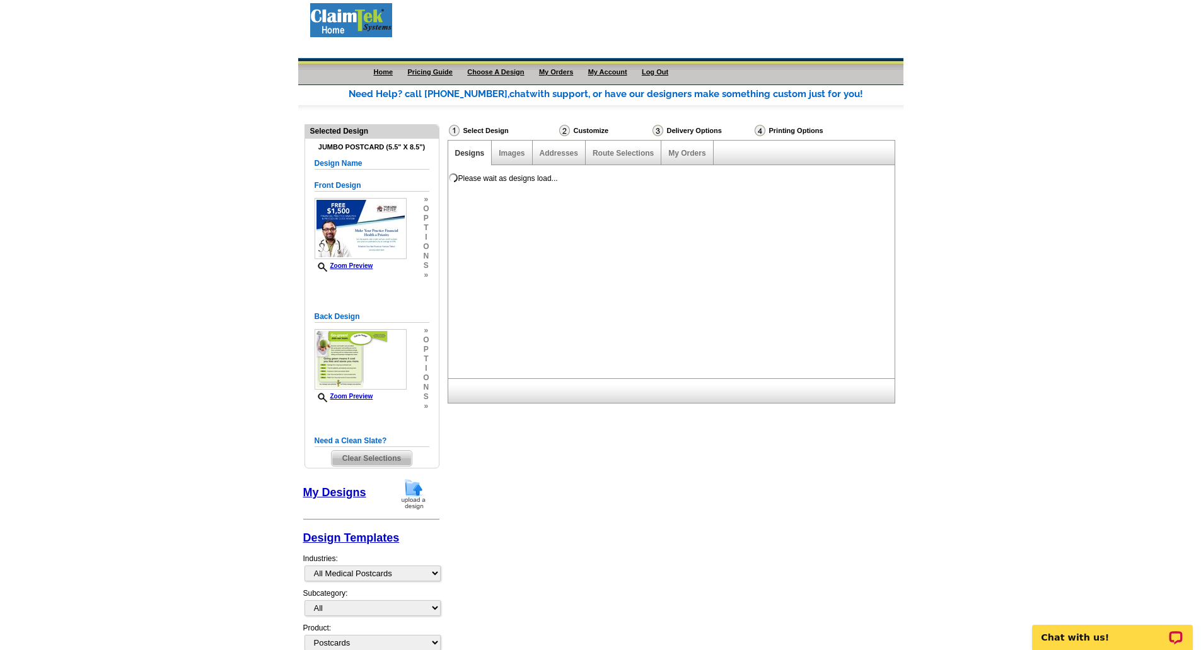
scroll to position [0, 0]
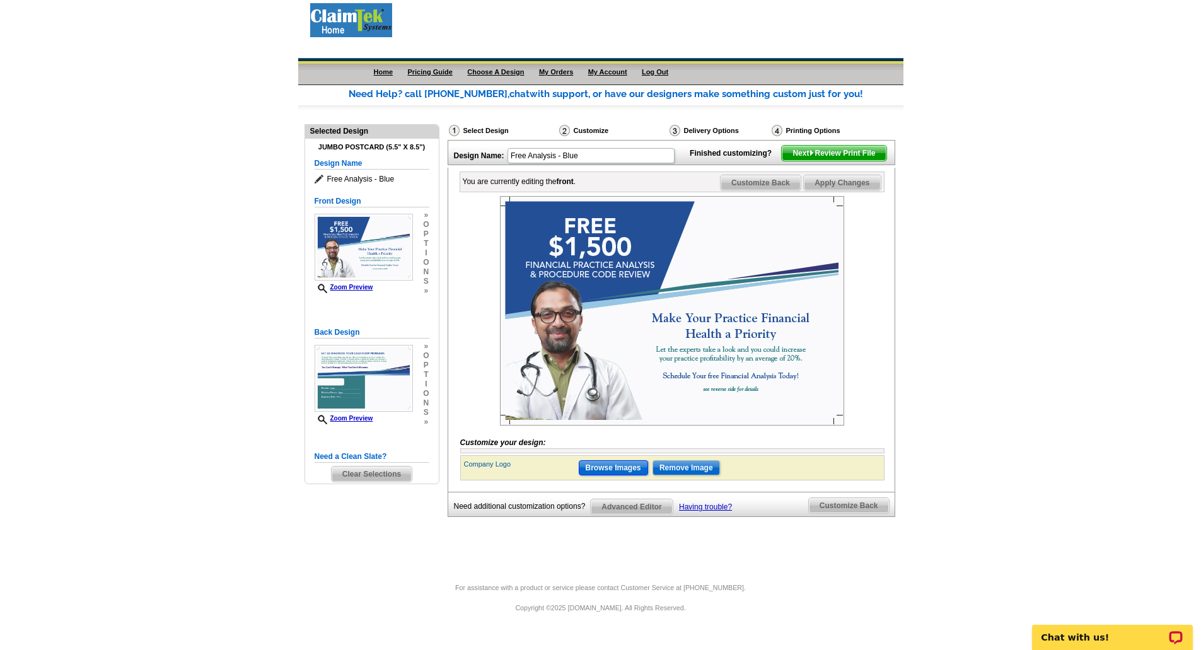
click at [632, 475] on input "Browse Images" at bounding box center [613, 467] width 69 height 15
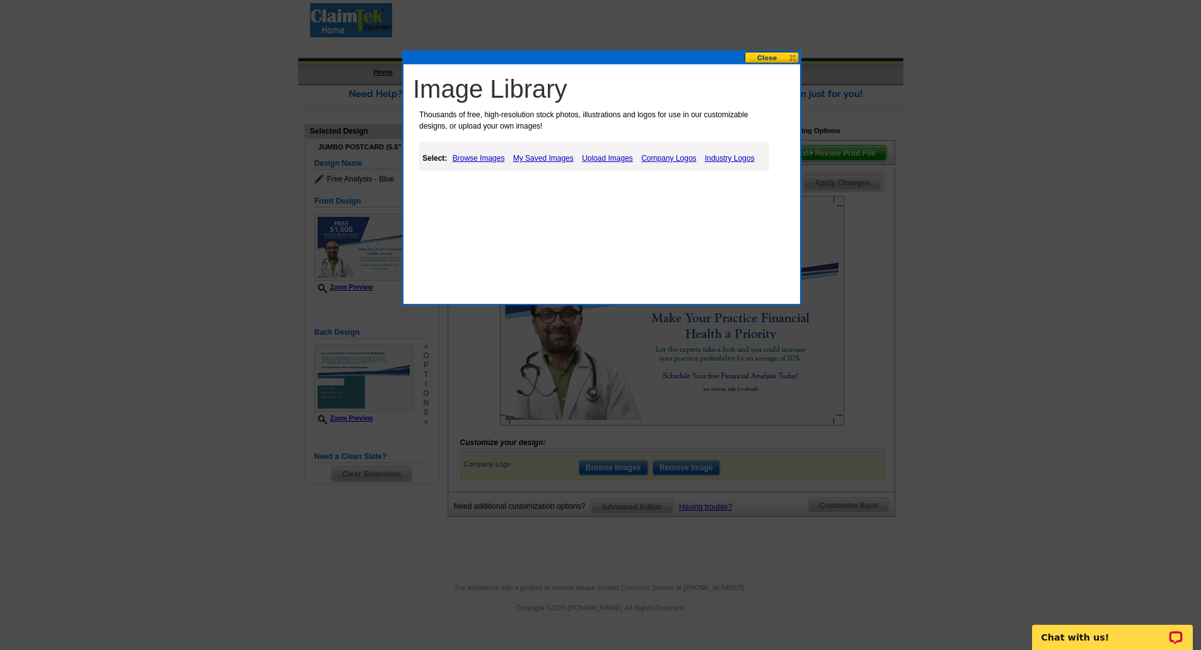
click at [565, 158] on link "My Saved Images" at bounding box center [543, 158] width 67 height 15
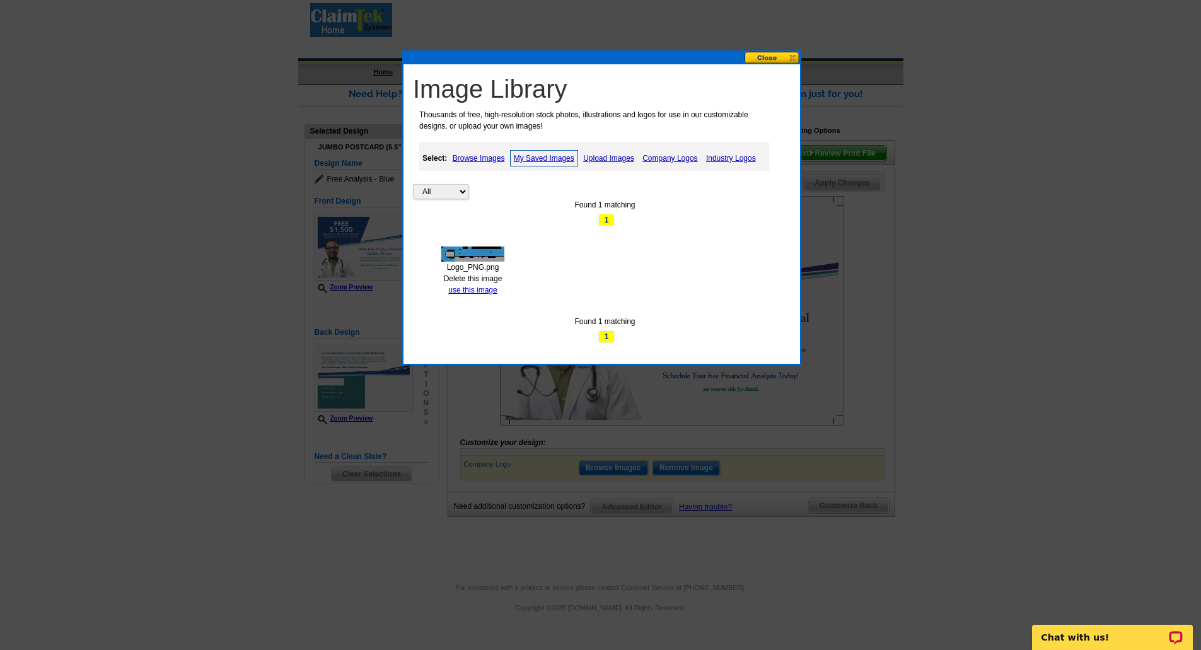
click at [465, 257] on img at bounding box center [472, 254] width 63 height 15
click at [460, 293] on link "use this image" at bounding box center [472, 290] width 49 height 9
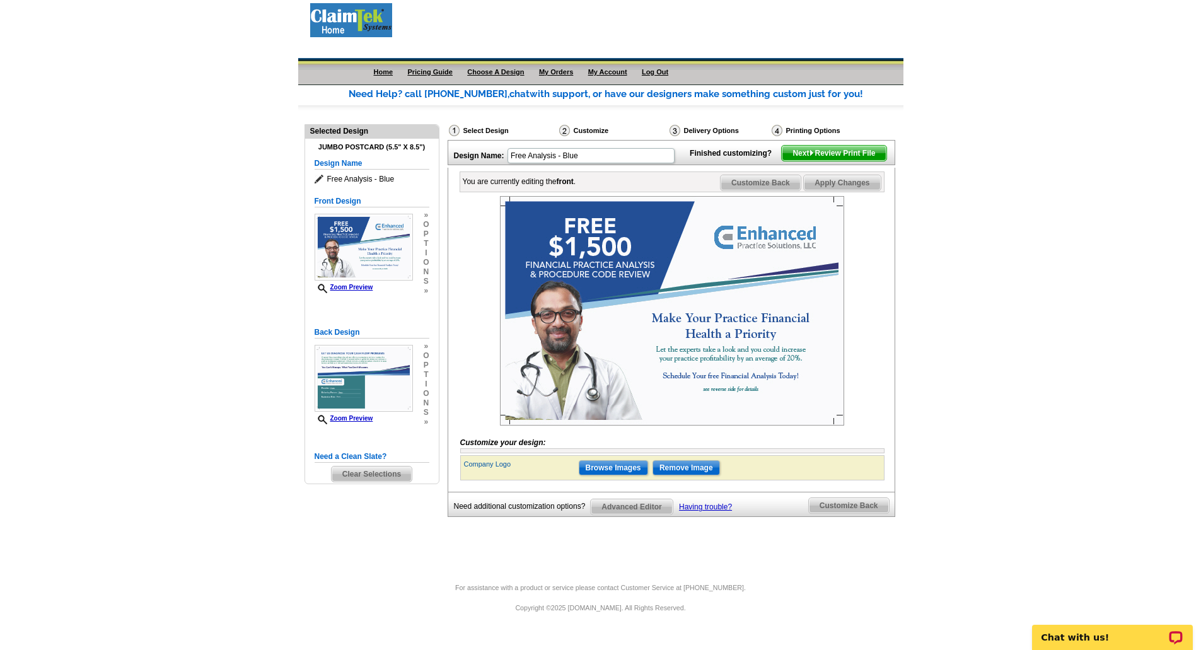
click at [773, 190] on span "Customize Back" at bounding box center [761, 182] width 80 height 15
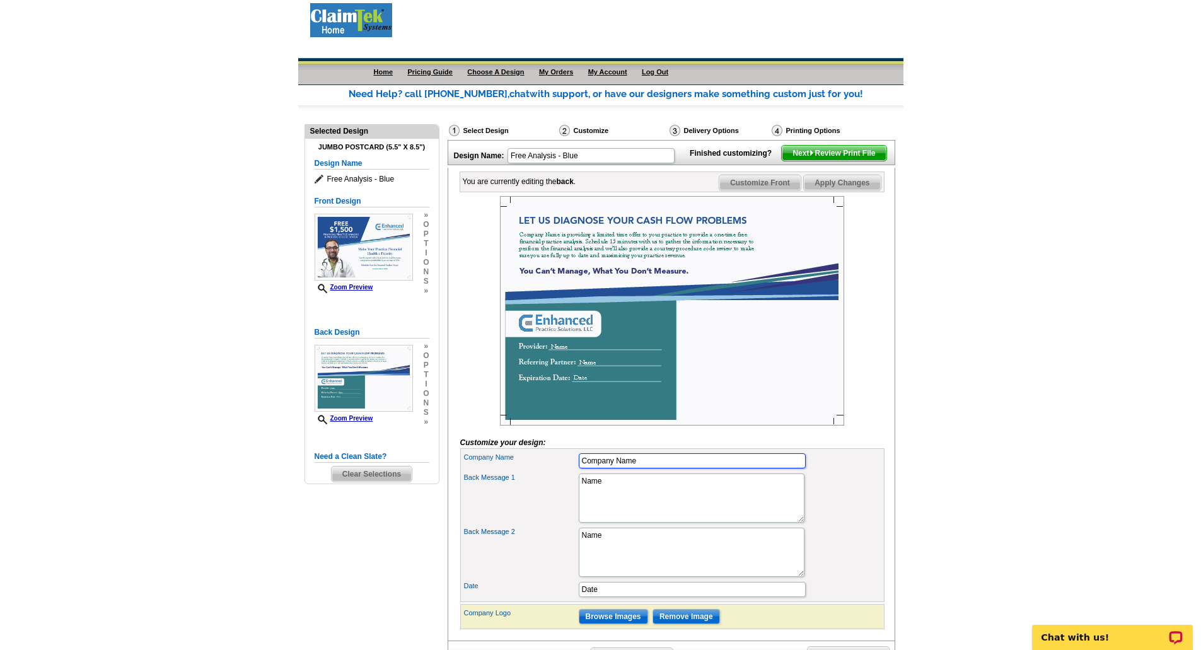
click at [646, 468] on input "Company Name" at bounding box center [692, 460] width 227 height 15
type input "C"
click at [636, 520] on textarea "Name" at bounding box center [692, 498] width 226 height 49
click at [712, 468] on input "Enhanced Practice Solutions, LLC" at bounding box center [692, 460] width 227 height 15
click at [699, 511] on textarea "Name" at bounding box center [692, 498] width 226 height 49
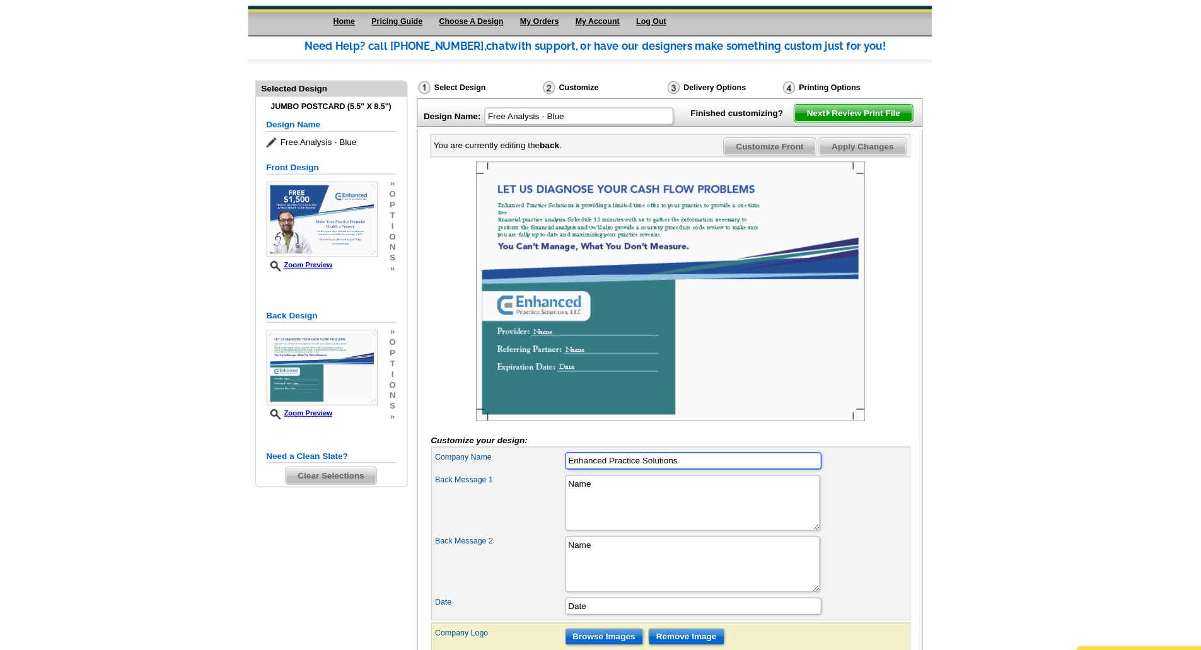
drag, startPoint x: 680, startPoint y: 477, endPoint x: 574, endPoint y: 482, distance: 106.7
click at [574, 471] on div "Company Name Enhanced Practice Solutions" at bounding box center [672, 461] width 419 height 20
type input "EPS"
click at [636, 523] on textarea "Name" at bounding box center [692, 498] width 226 height 49
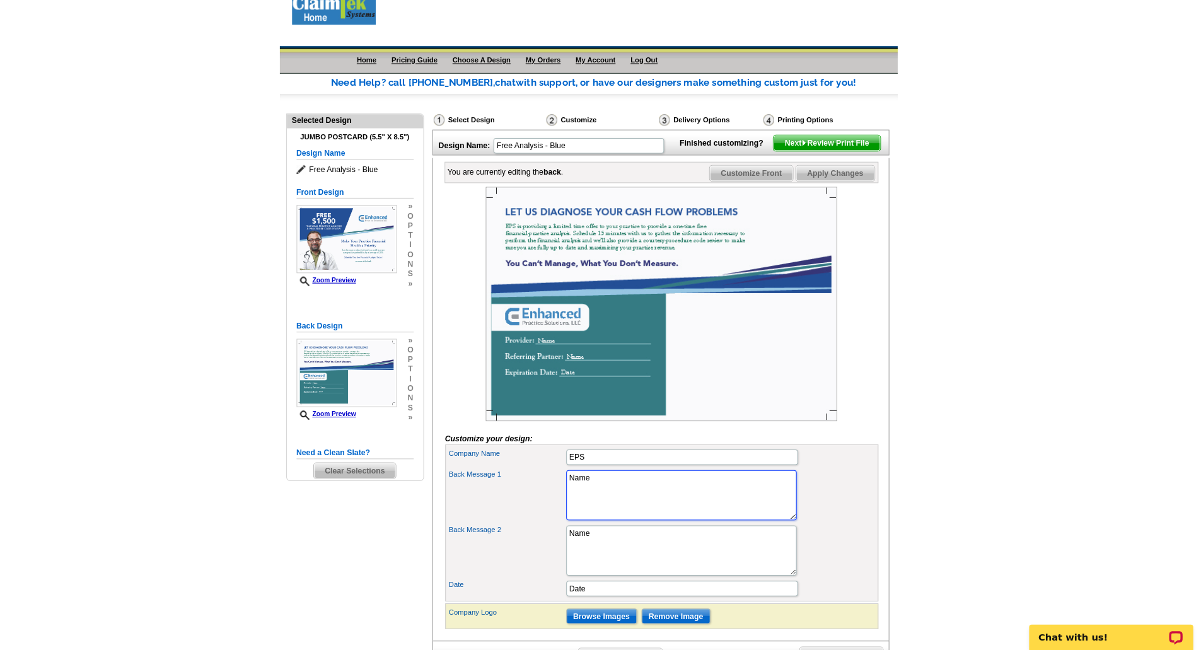
scroll to position [6, 0]
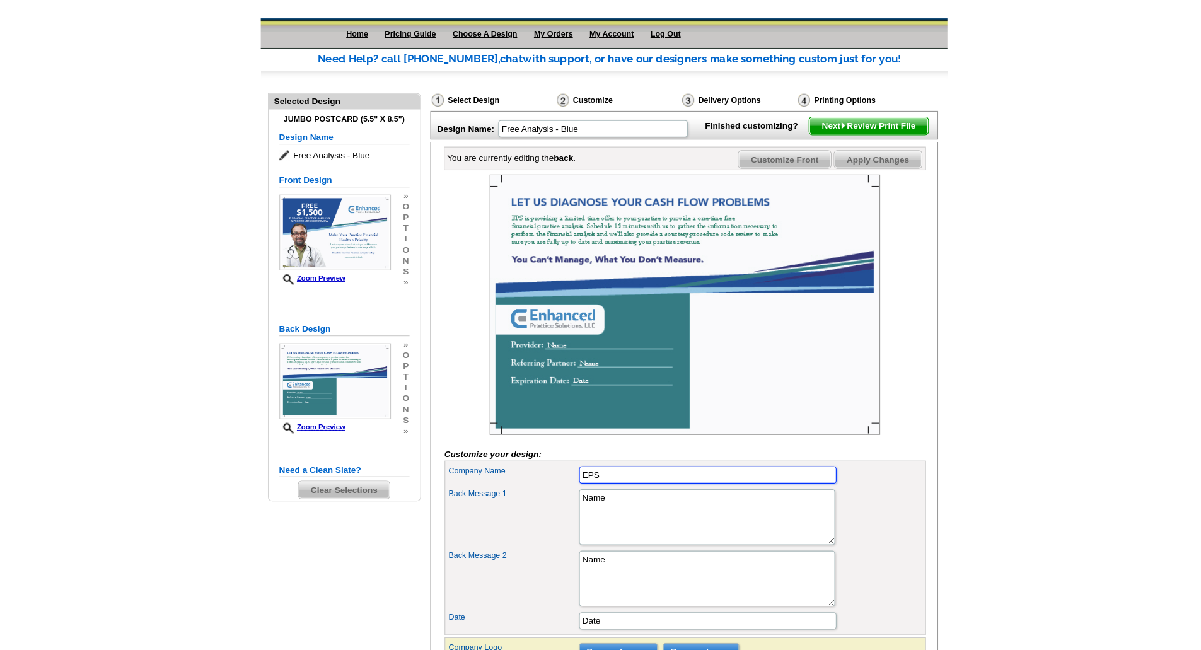
click at [600, 462] on input "EPS" at bounding box center [692, 454] width 227 height 15
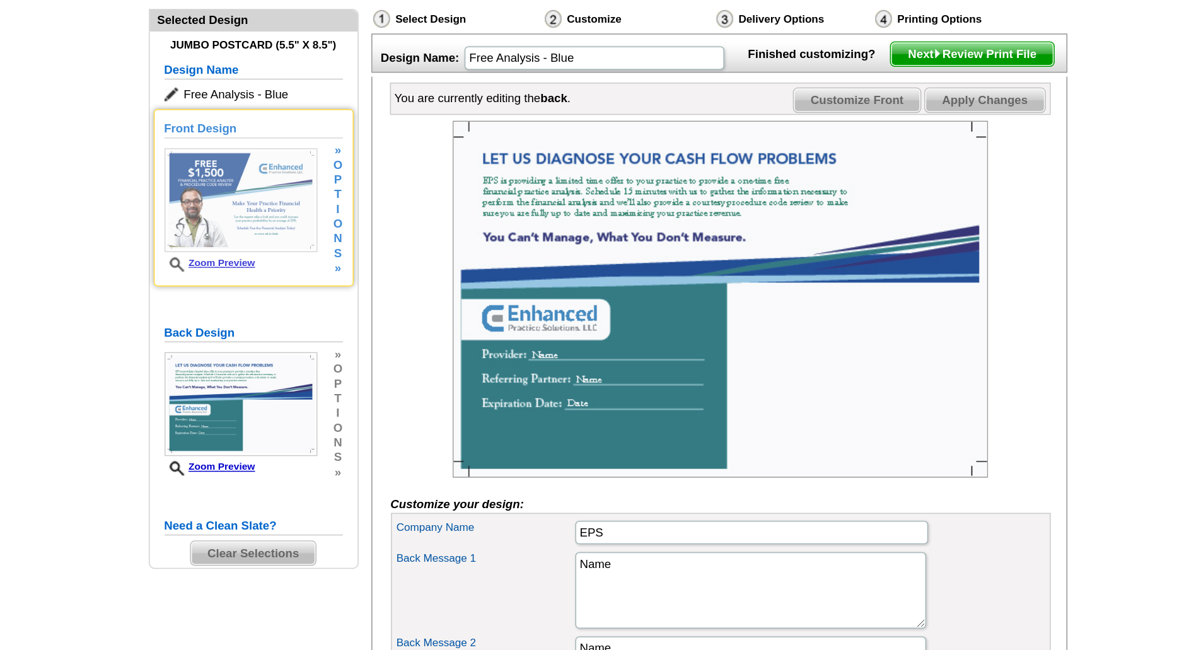
click at [342, 261] on img at bounding box center [364, 240] width 98 height 67
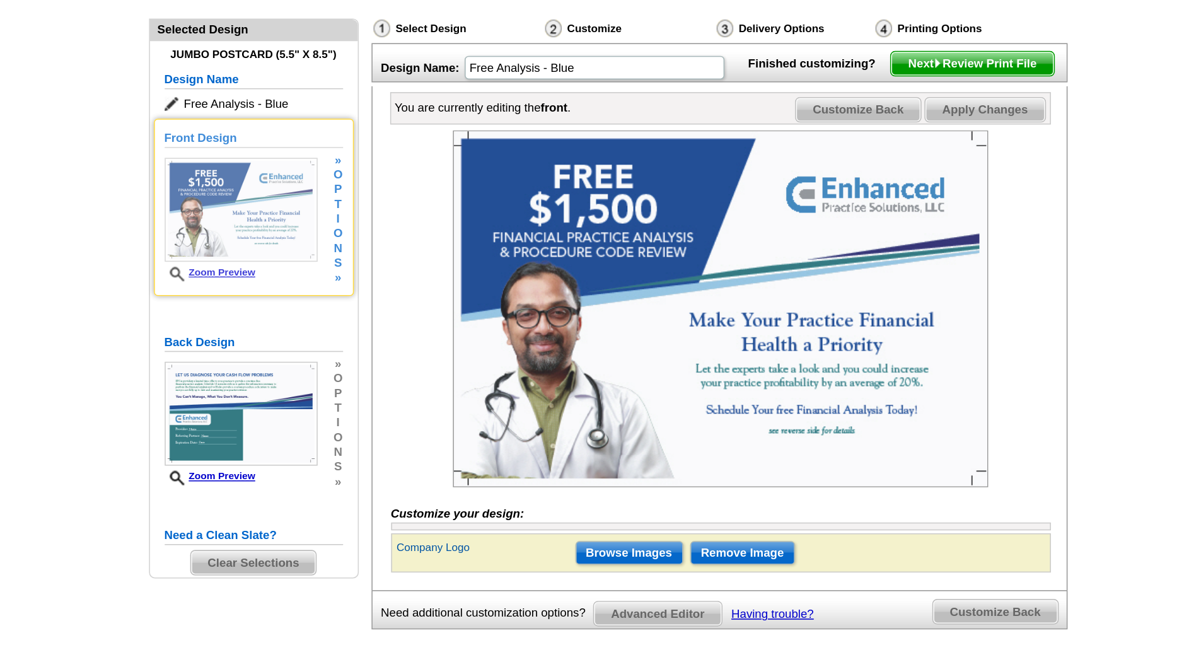
scroll to position [4, 0]
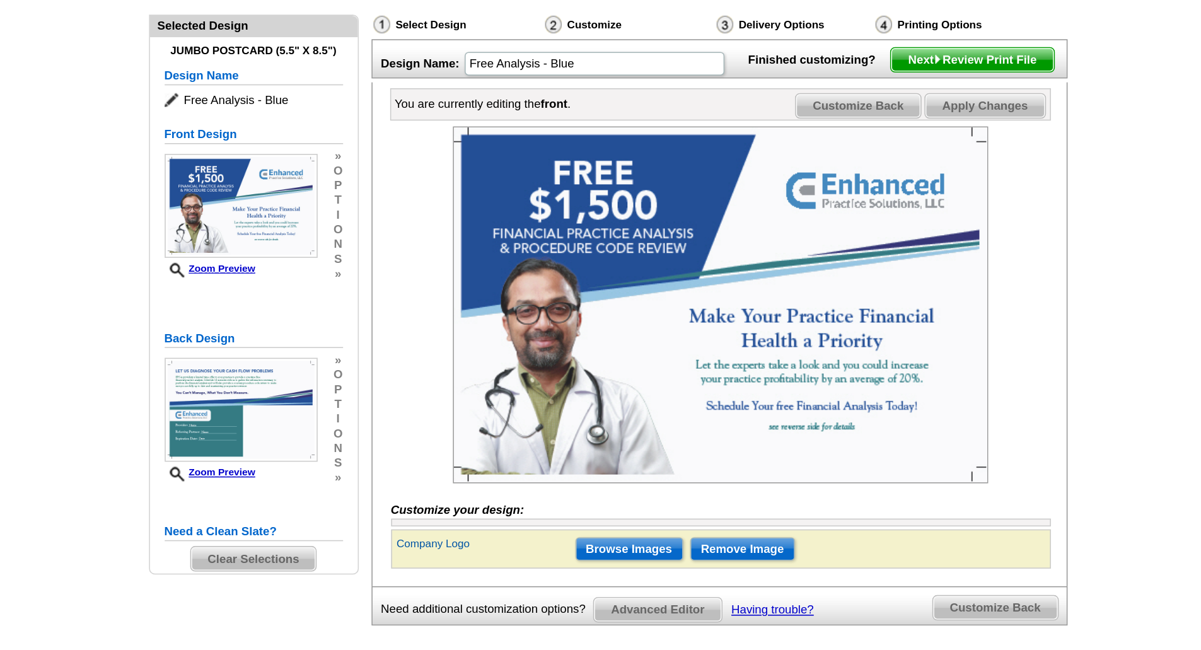
click at [816, 161] on span "Next Review Print File" at bounding box center [834, 153] width 104 height 15
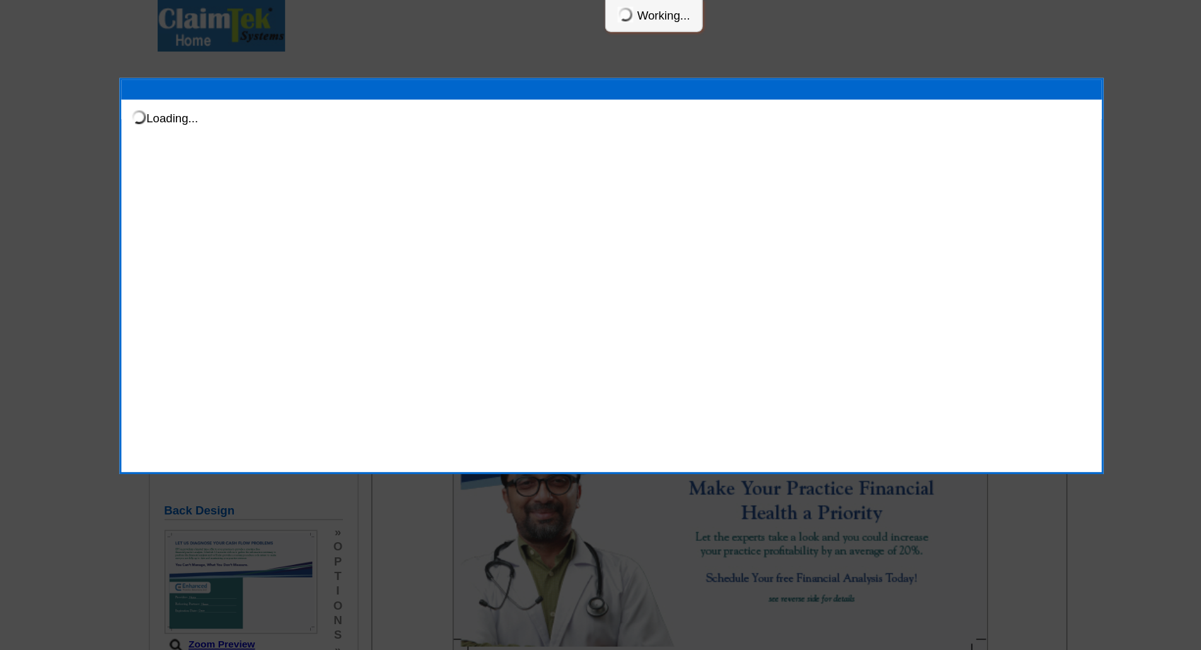
scroll to position [0, 0]
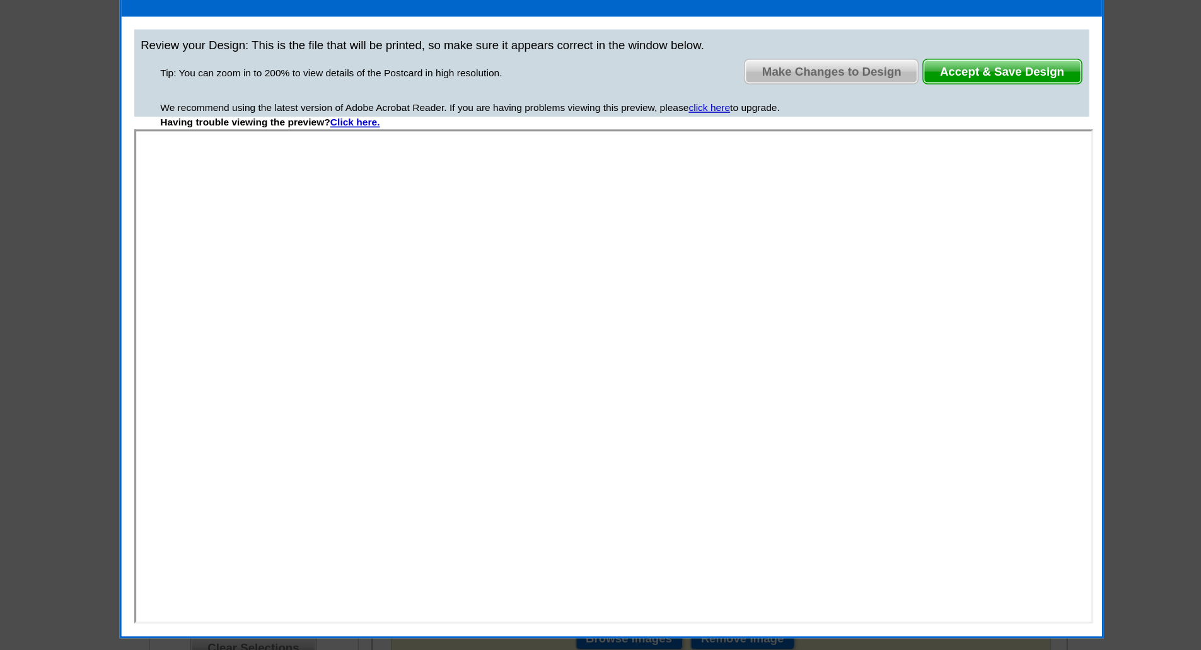
click at [765, 100] on span "Make Changes to Design" at bounding box center [743, 103] width 111 height 15
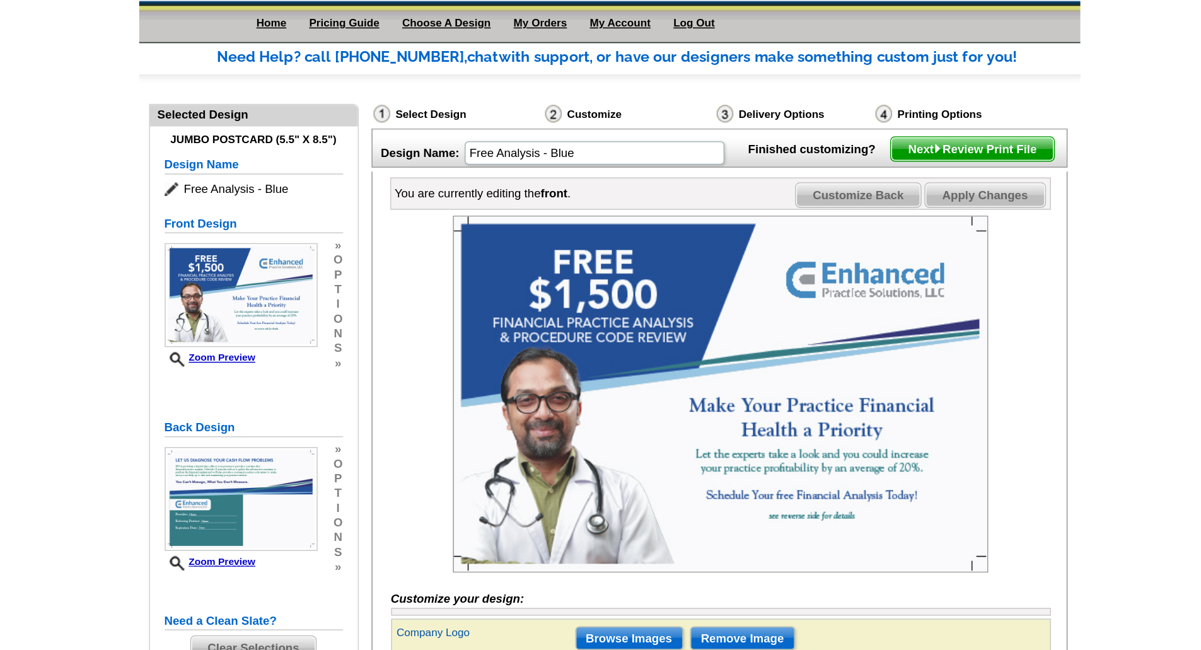
click at [779, 190] on span "Customize Back" at bounding box center [761, 182] width 80 height 15
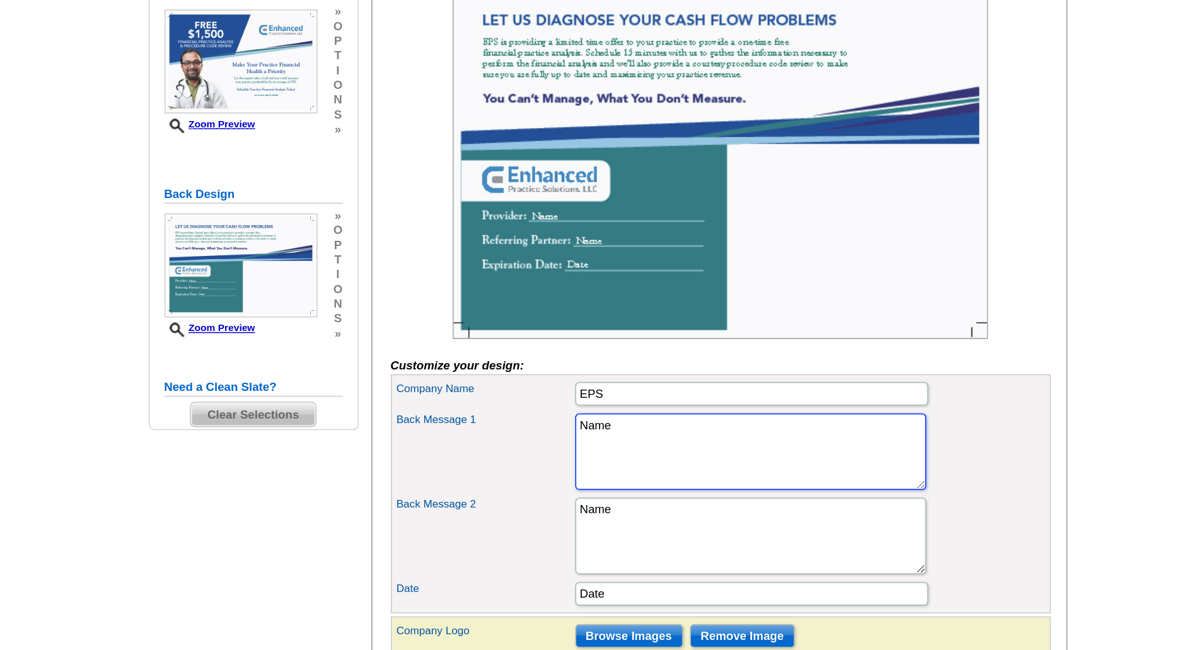
drag, startPoint x: 620, startPoint y: 504, endPoint x: 561, endPoint y: 506, distance: 59.3
click at [561, 506] on div "Back Message 1 Name" at bounding box center [672, 498] width 419 height 54
type textarea "e"
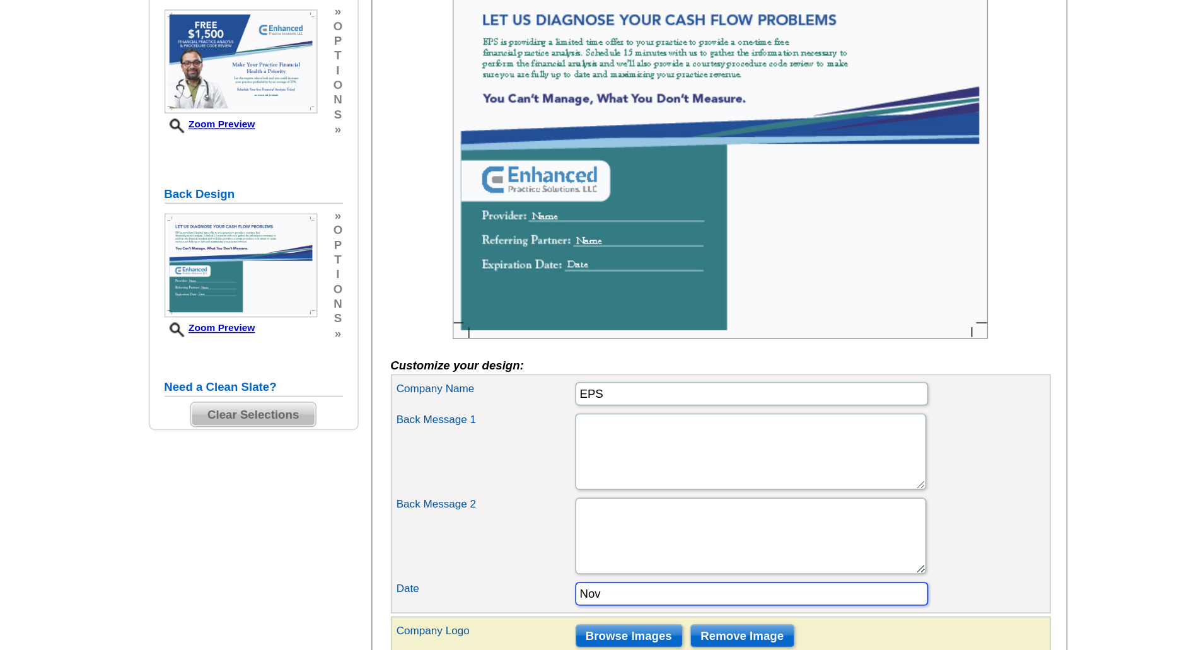
type input "[DATE]"
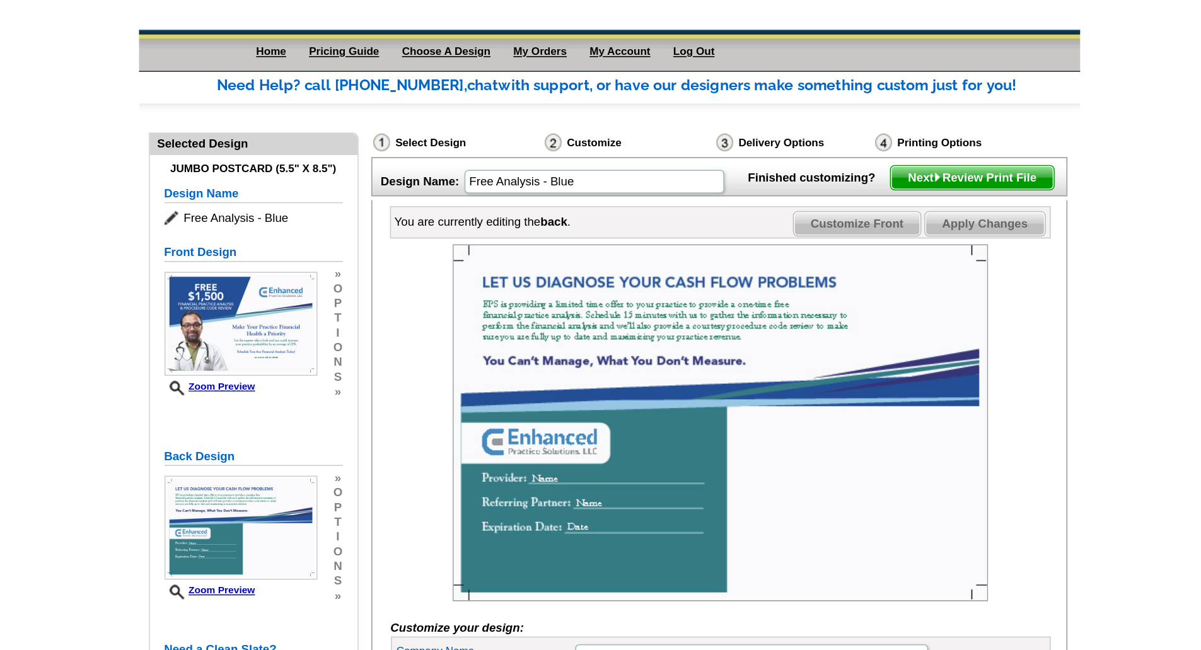
click at [817, 161] on span "Next Review Print File" at bounding box center [834, 153] width 104 height 15
